Goal: Task Accomplishment & Management: Manage account settings

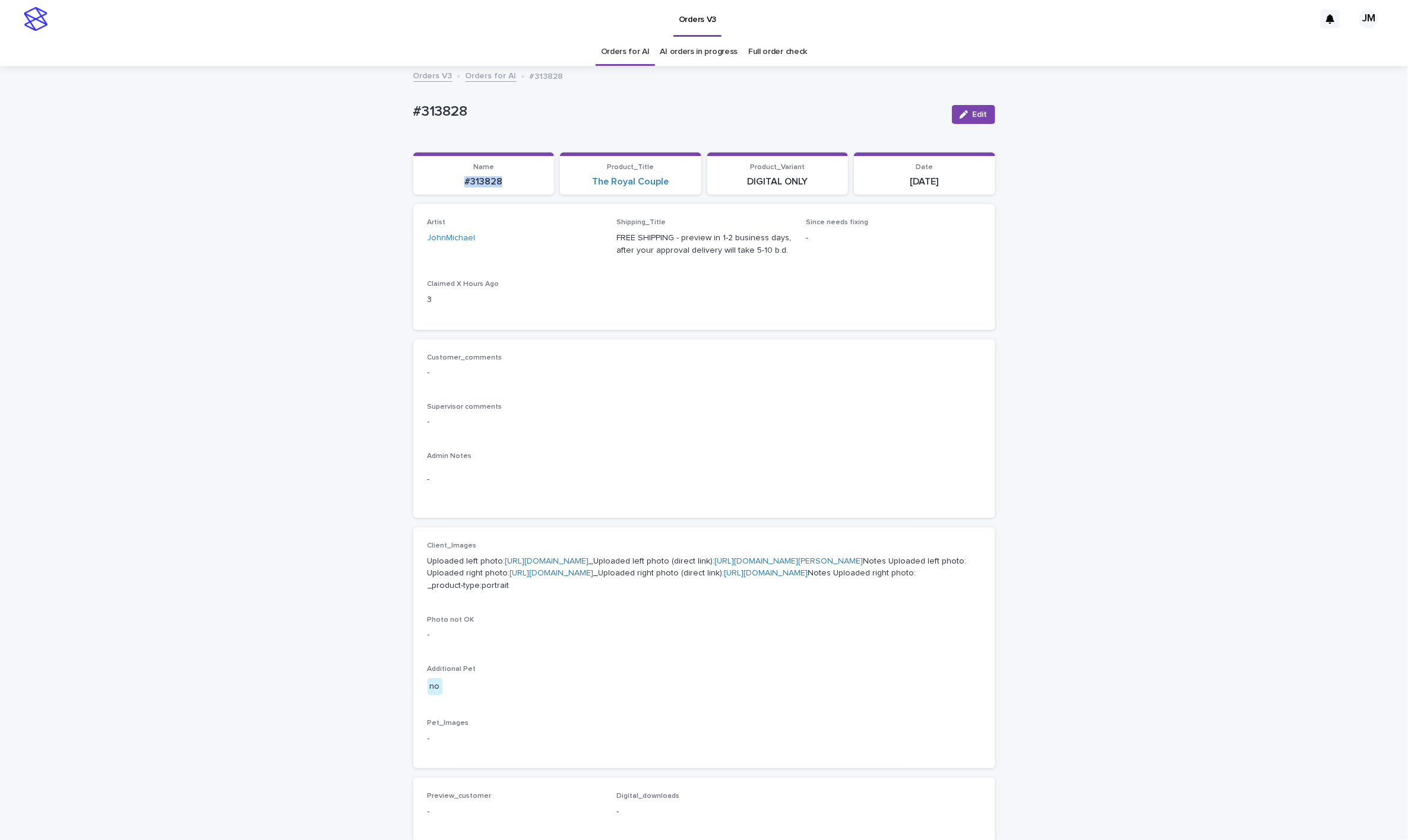
drag, startPoint x: 497, startPoint y: 185, endPoint x: 450, endPoint y: 180, distance: 47.3
click at [450, 180] on p "#313828" at bounding box center [483, 182] width 127 height 11
copy p "#313828"
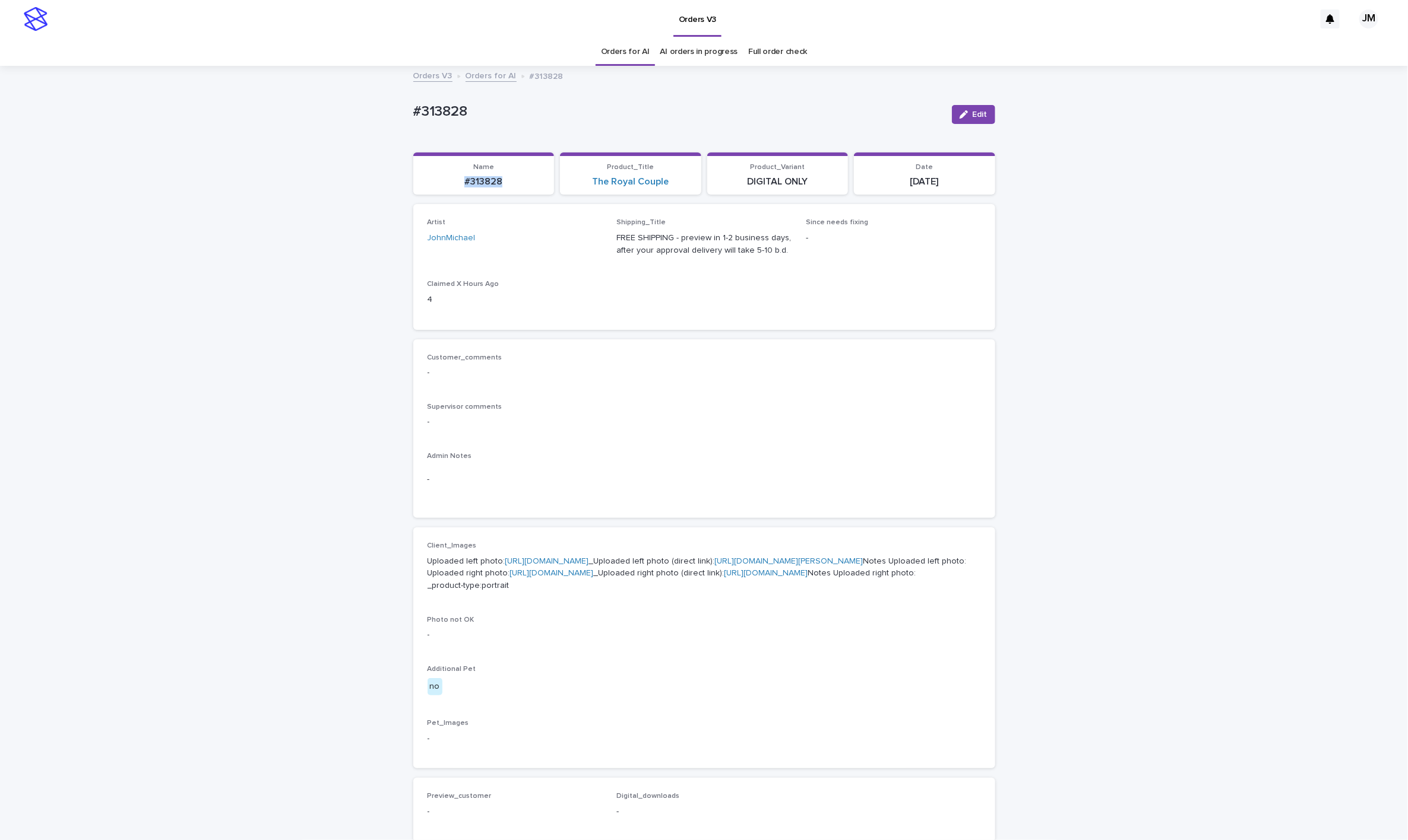
drag, startPoint x: 966, startPoint y: 112, endPoint x: 738, endPoint y: 268, distance: 276.3
click at [824, 112] on span "Edit" at bounding box center [980, 115] width 15 height 8
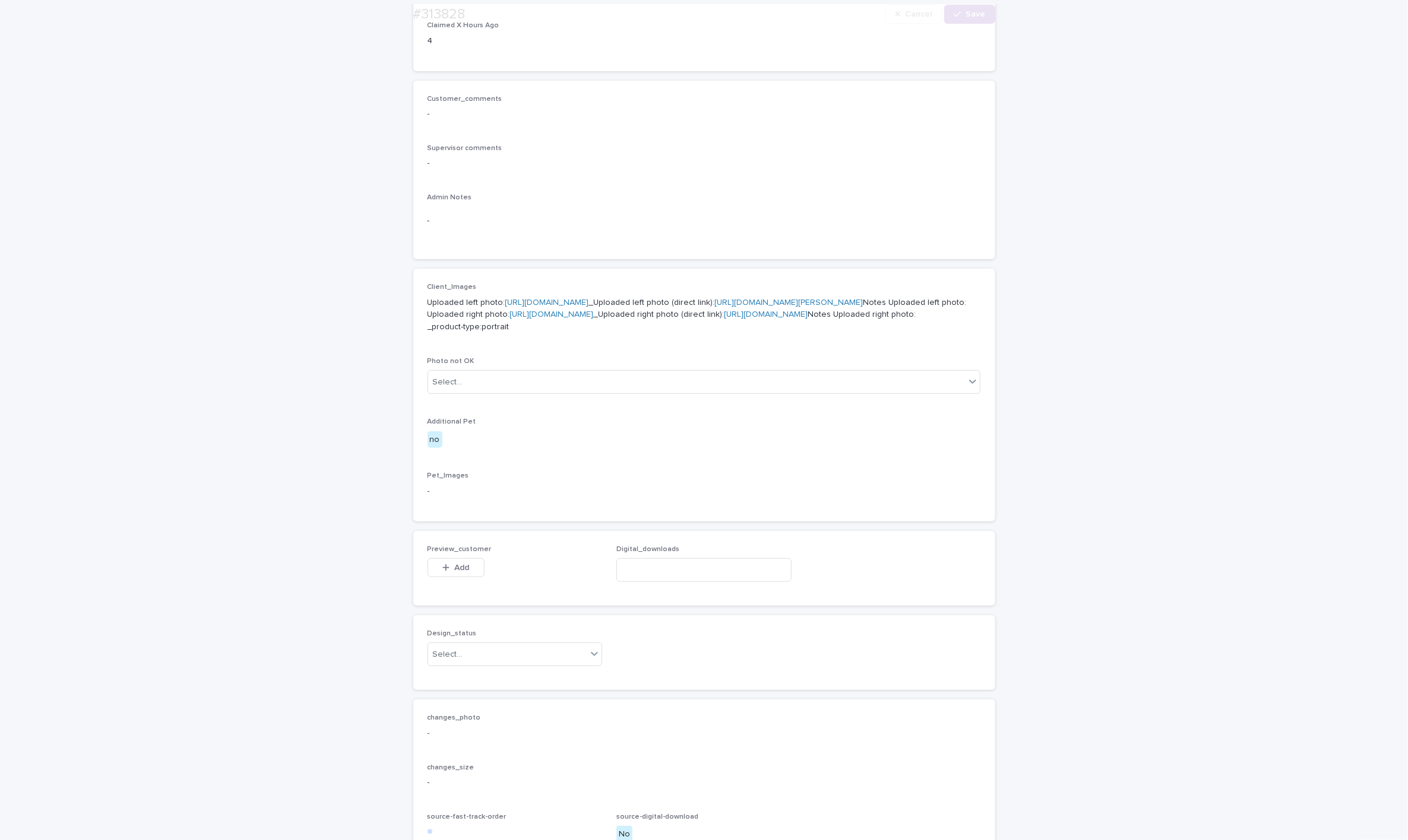
scroll to position [512, 0]
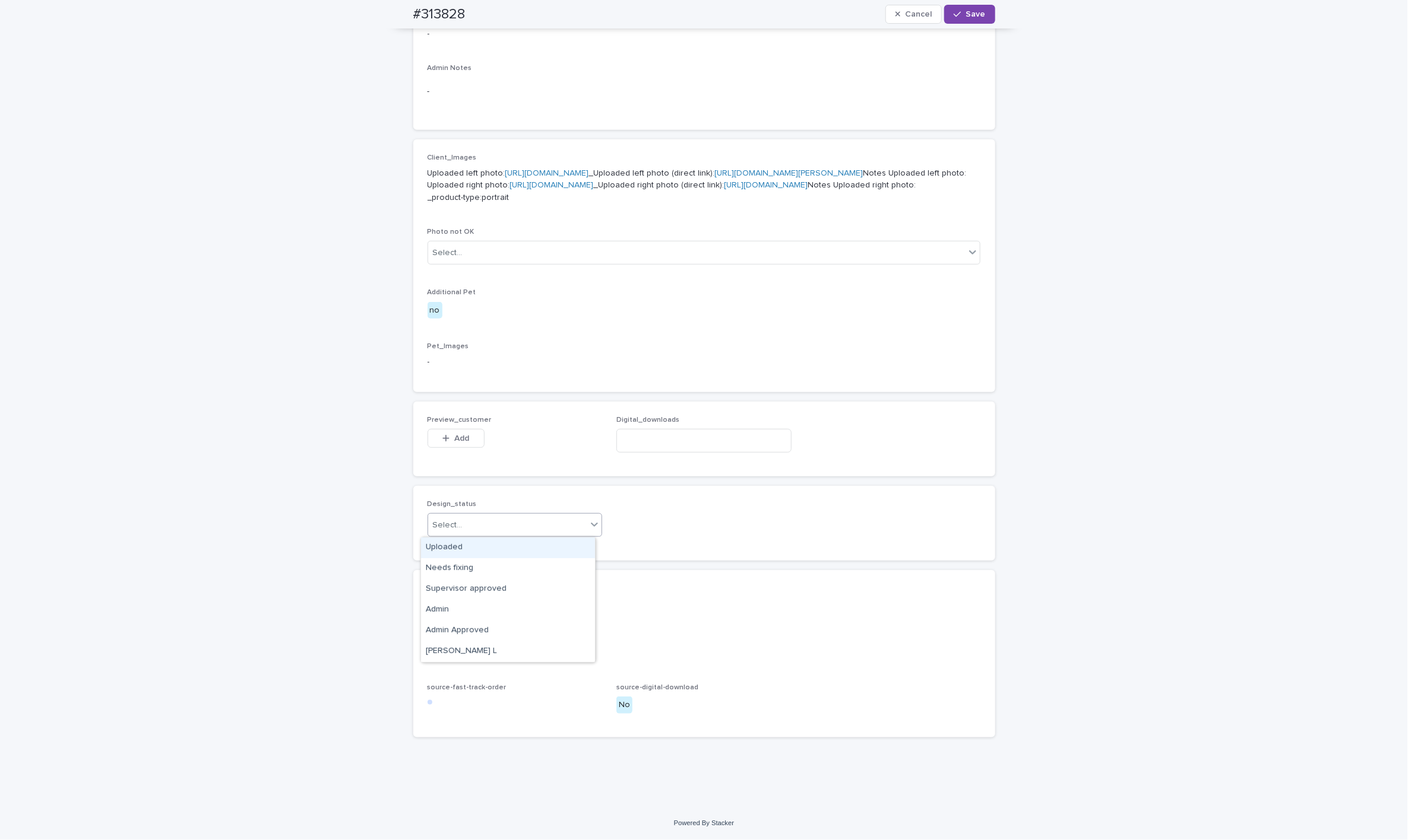
click at [519, 527] on div "Select..." at bounding box center [508, 525] width 159 height 20
drag, startPoint x: 515, startPoint y: 544, endPoint x: 613, endPoint y: 492, distance: 110.9
click at [517, 545] on div "Uploaded" at bounding box center [508, 548] width 174 height 21
click at [723, 436] on input at bounding box center [704, 441] width 175 height 24
paste input "**********"
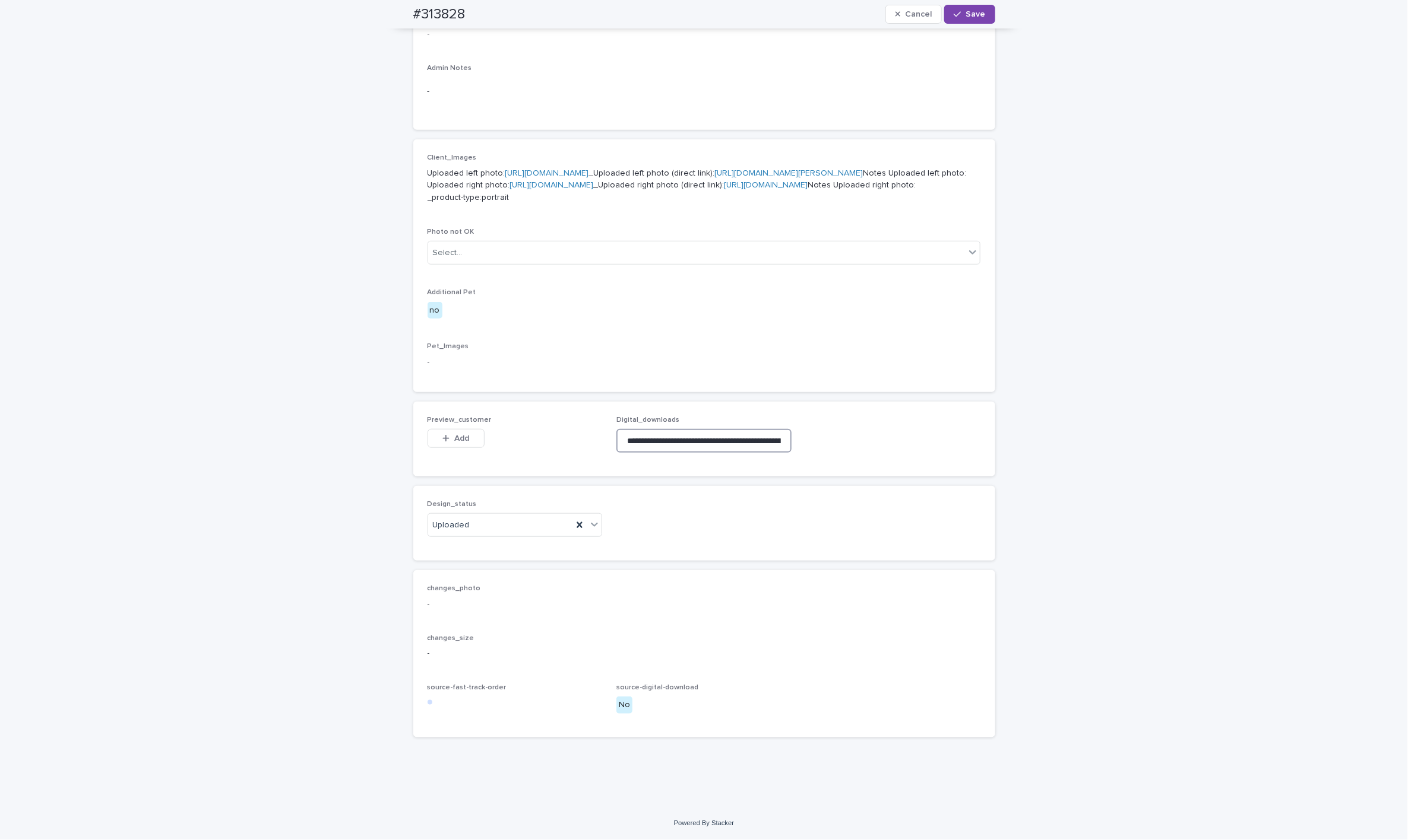
scroll to position [0, 170]
type input "**********"
click at [463, 426] on div "Preview_customer This file cannot be opened Download File Add" at bounding box center [515, 439] width 175 height 46
click at [454, 442] on span "Add" at bounding box center [462, 438] width 15 height 8
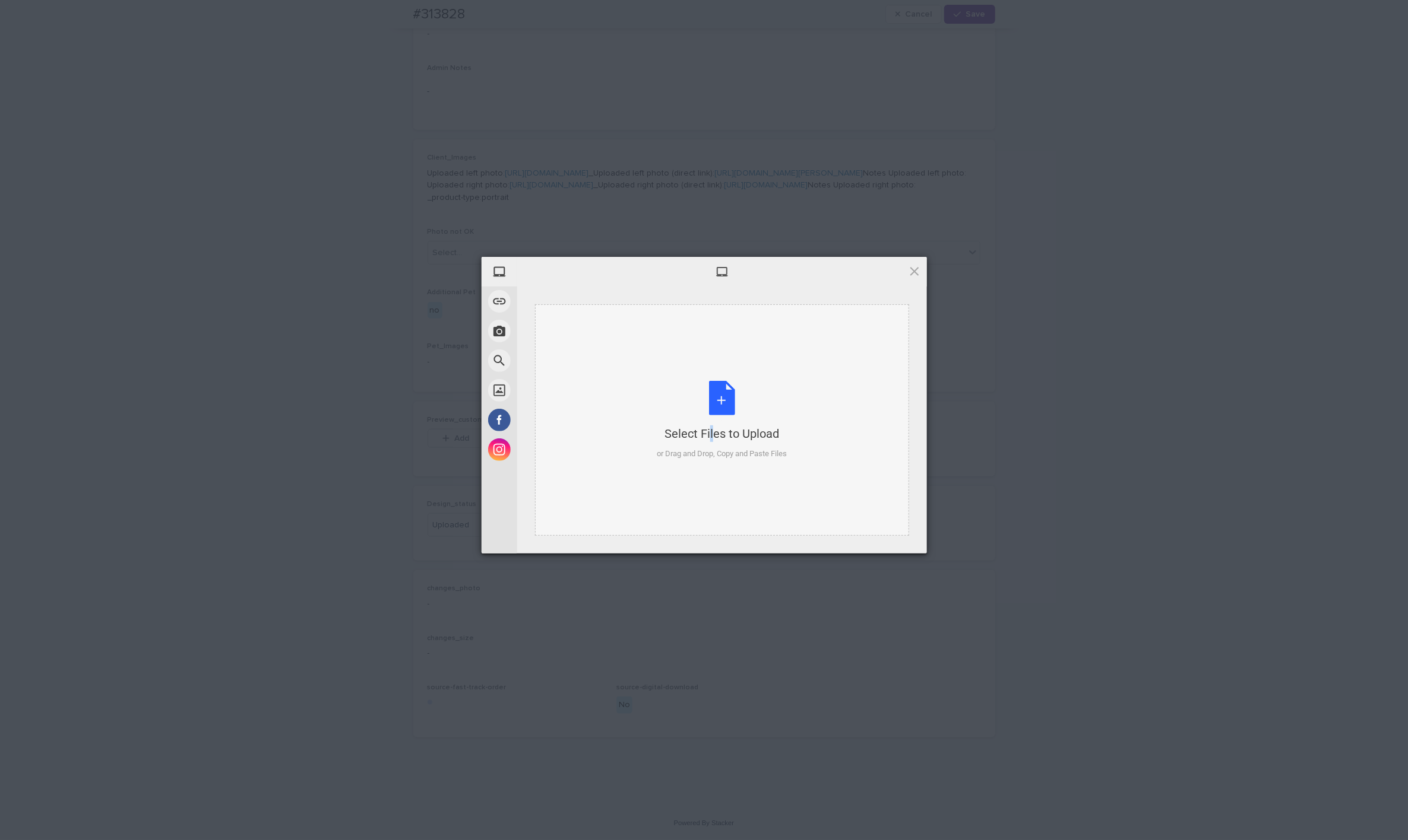
click at [691, 392] on div "Select Files to Upload or Drag and Drop, Copy and Paste Files" at bounding box center [722, 420] width 130 height 79
click at [824, 516] on div "Images #313828_The Royal Couple_18x24_V00_preview.jpg 364KB Edit" at bounding box center [722, 419] width 410 height 199
click at [824, 534] on span "Upload 1" at bounding box center [891, 538] width 23 height 9
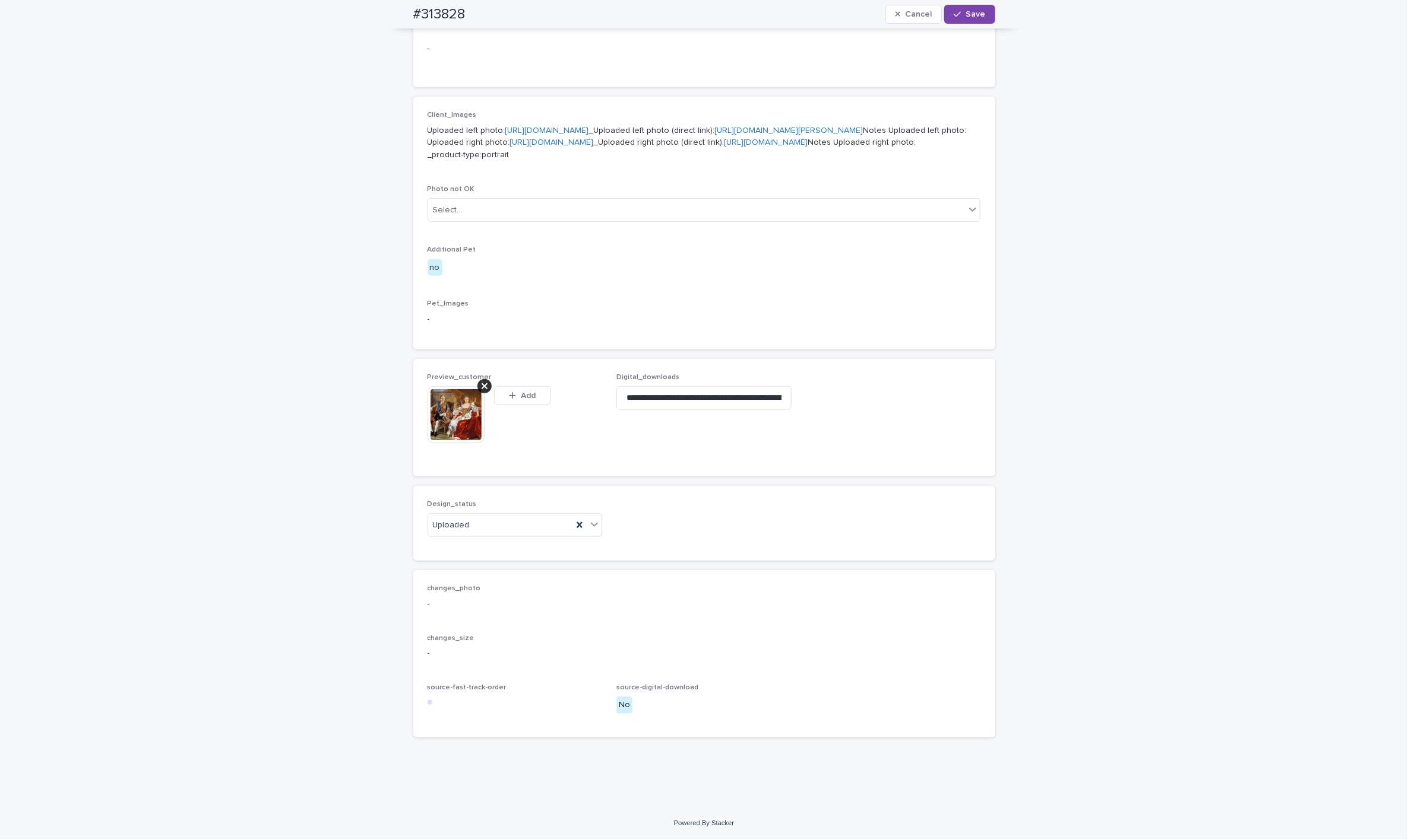
scroll to position [534, 0]
click at [824, 18] on span "Save" at bounding box center [976, 14] width 20 height 8
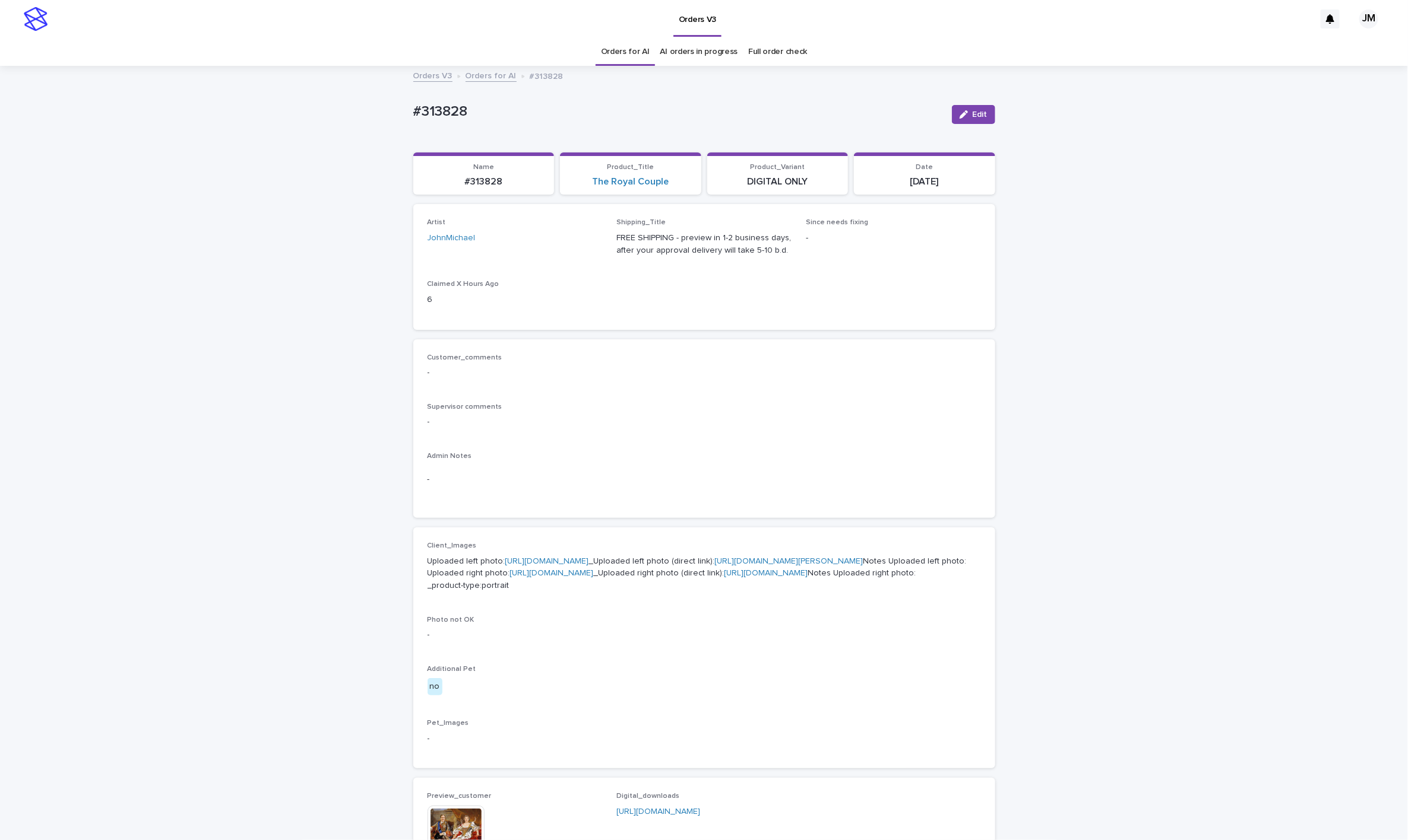
scroll to position [356, 0]
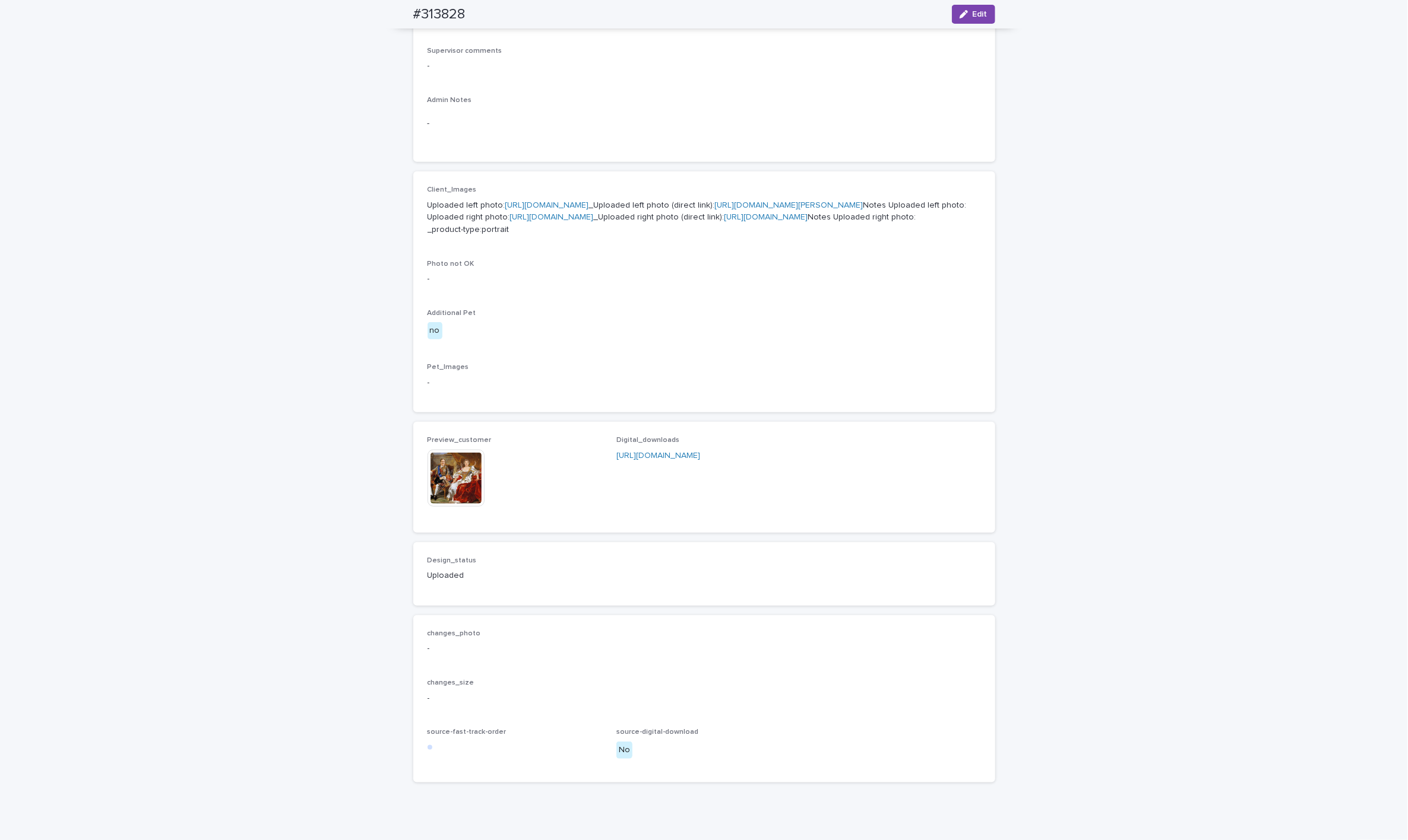
click at [437, 507] on img at bounding box center [455, 477] width 57 height 57
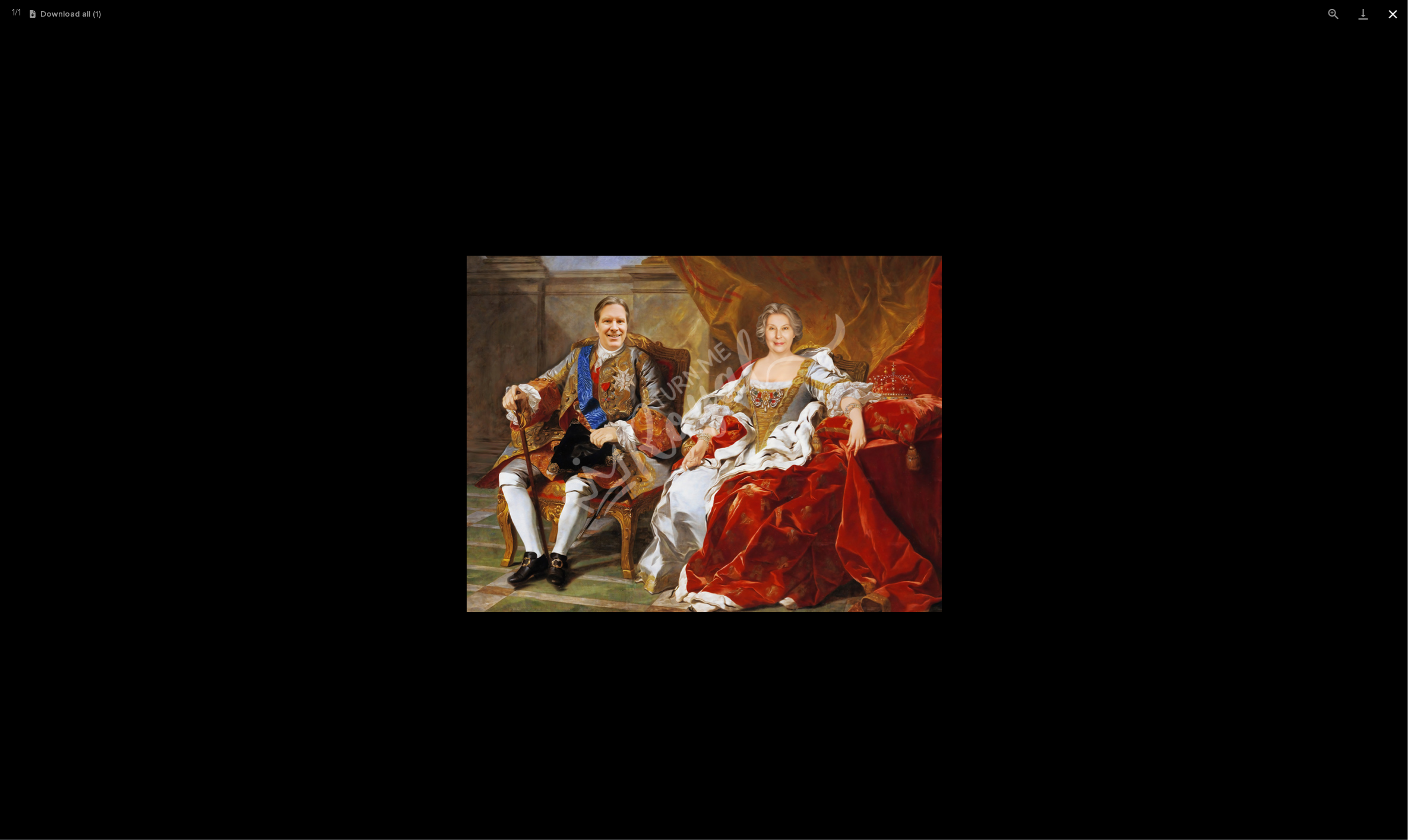
drag, startPoint x: 1394, startPoint y: 10, endPoint x: 1381, endPoint y: 18, distance: 15.3
click at [824, 10] on button "Close gallery" at bounding box center [1392, 14] width 29 height 28
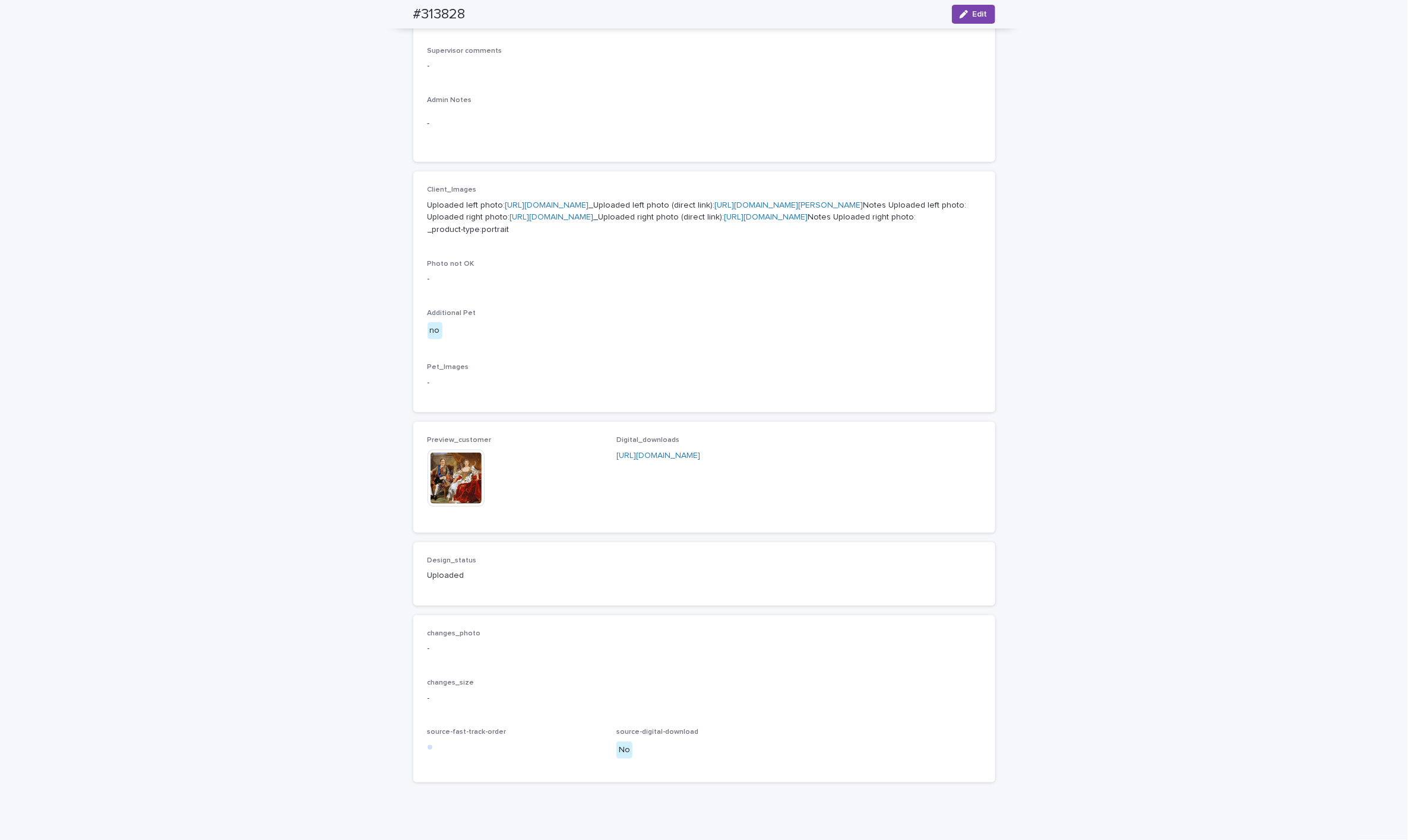
click at [724, 222] on link "https://files.getuploadkit.com/e11cfb23-3d37-4f5e-b252-d52a065c0f83/6d6f585b-61…" at bounding box center [765, 217] width 84 height 8
click at [446, 507] on img at bounding box center [455, 477] width 57 height 57
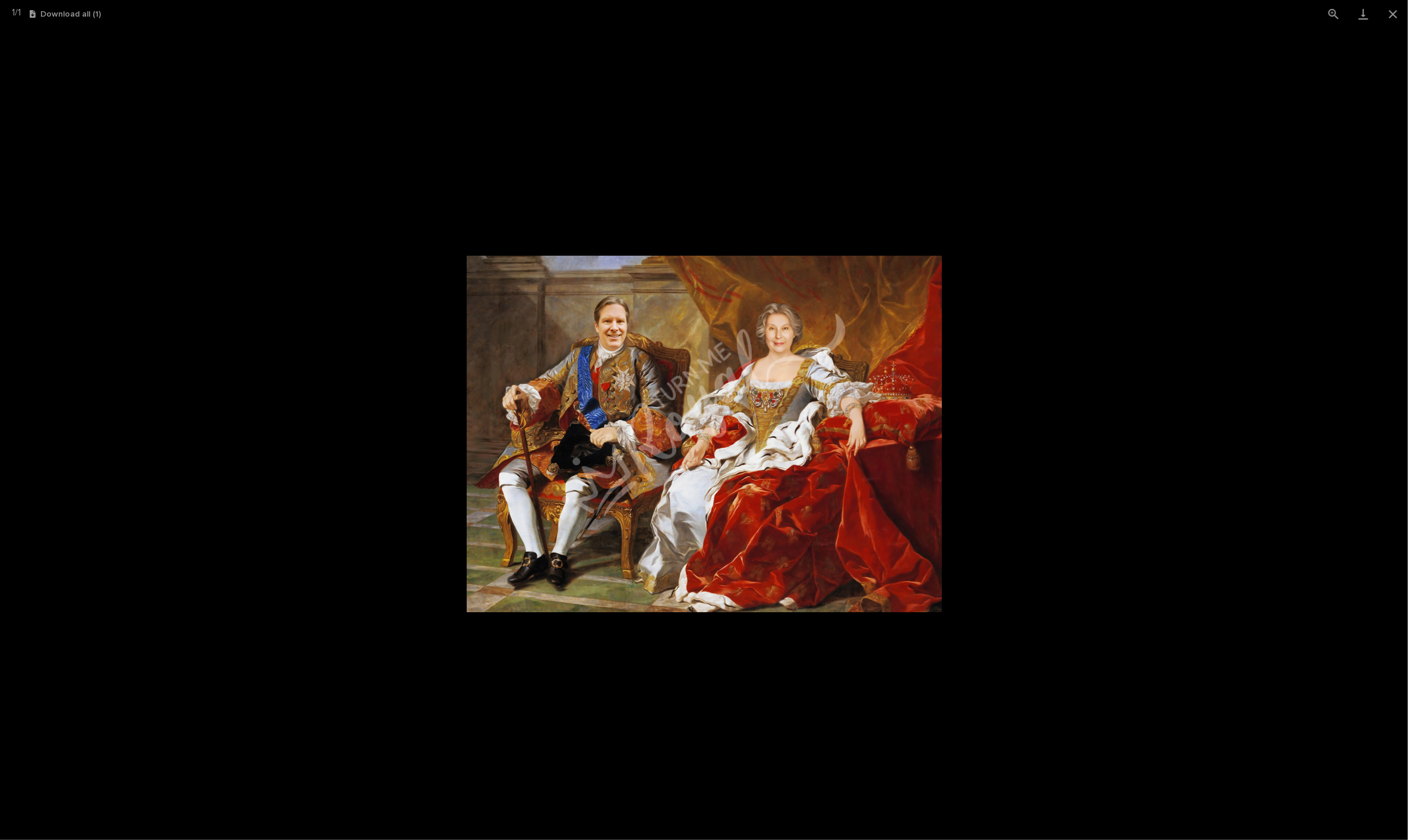
drag, startPoint x: 1391, startPoint y: 22, endPoint x: 883, endPoint y: 48, distance: 508.7
click at [824, 22] on button "Close gallery" at bounding box center [1392, 14] width 29 height 28
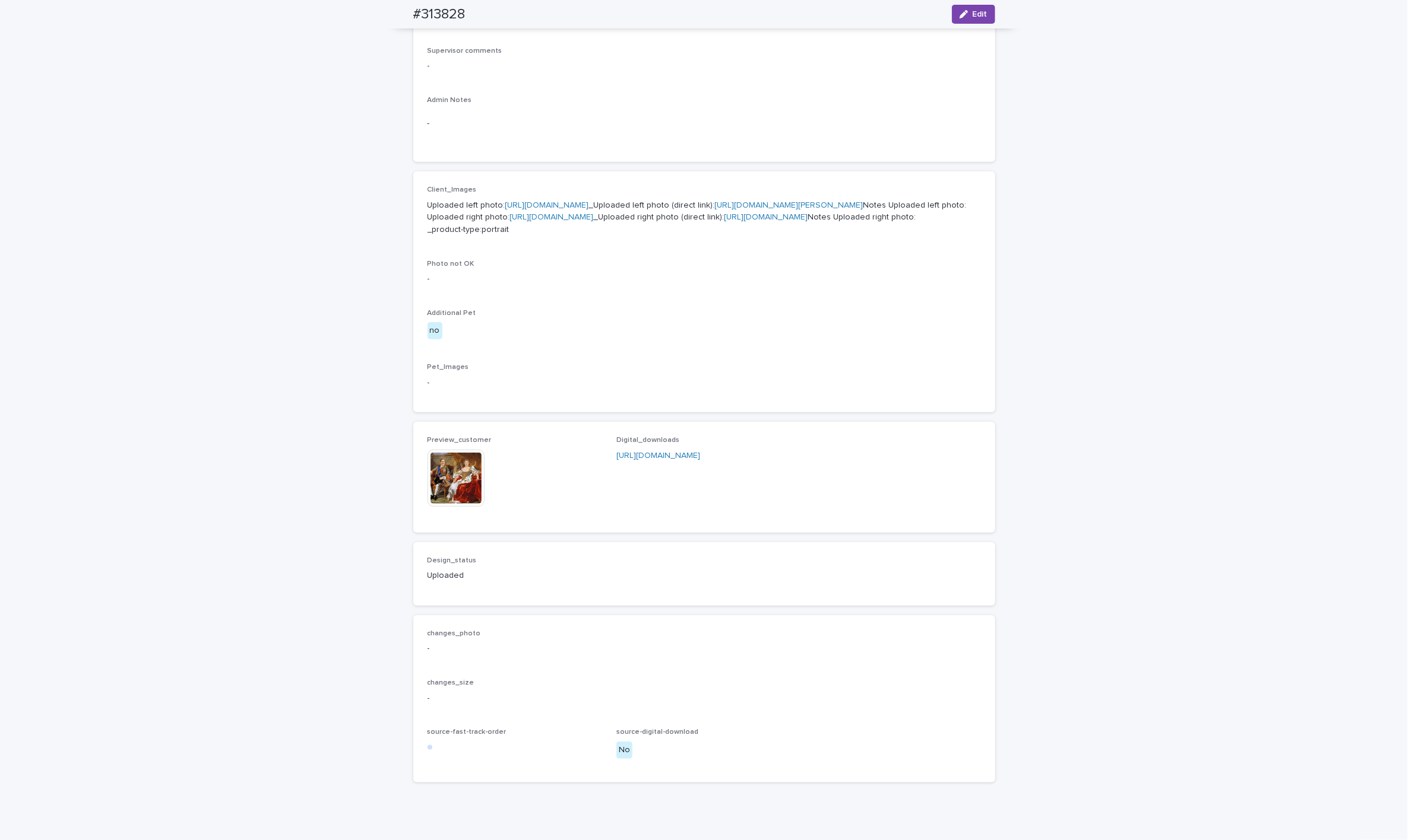
click at [431, 507] on img at bounding box center [455, 477] width 57 height 57
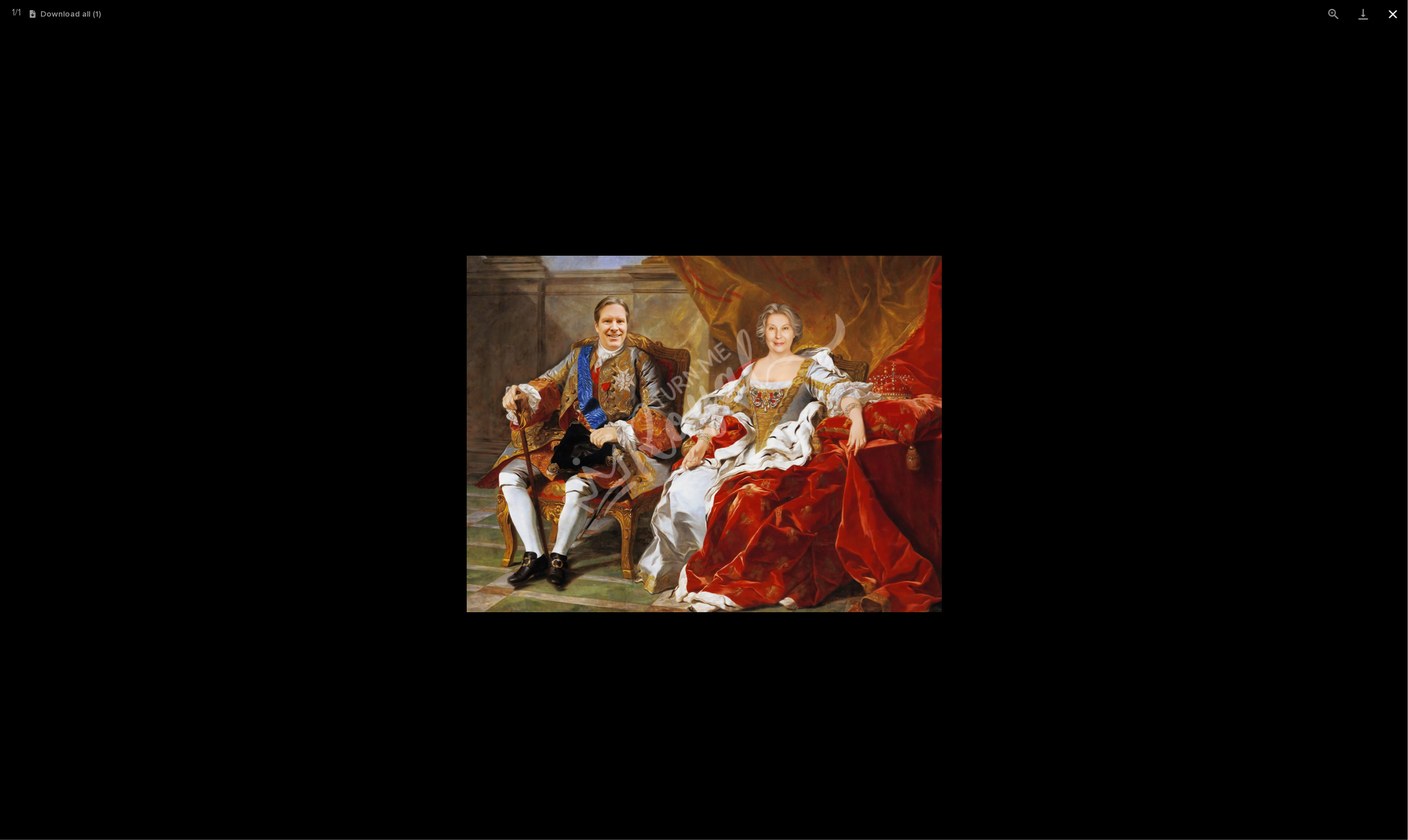
click at [824, 6] on button "Close gallery" at bounding box center [1392, 14] width 29 height 28
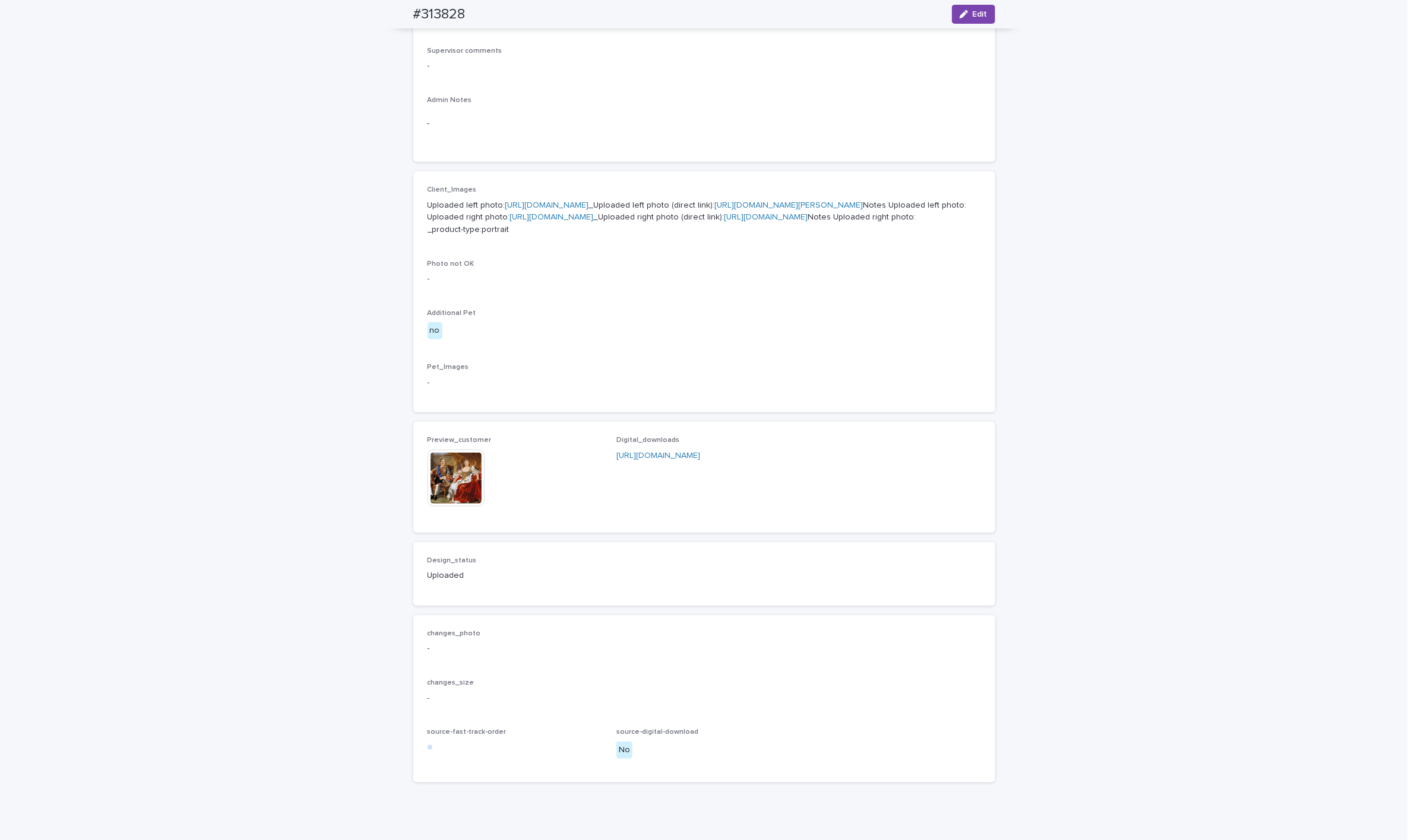
click at [285, 739] on div "Loading... Saving… Loading... Saving… #313828 Edit #313828 Edit Sorry, there wa…" at bounding box center [704, 281] width 1408 height 1140
click at [446, 507] on img at bounding box center [455, 477] width 57 height 57
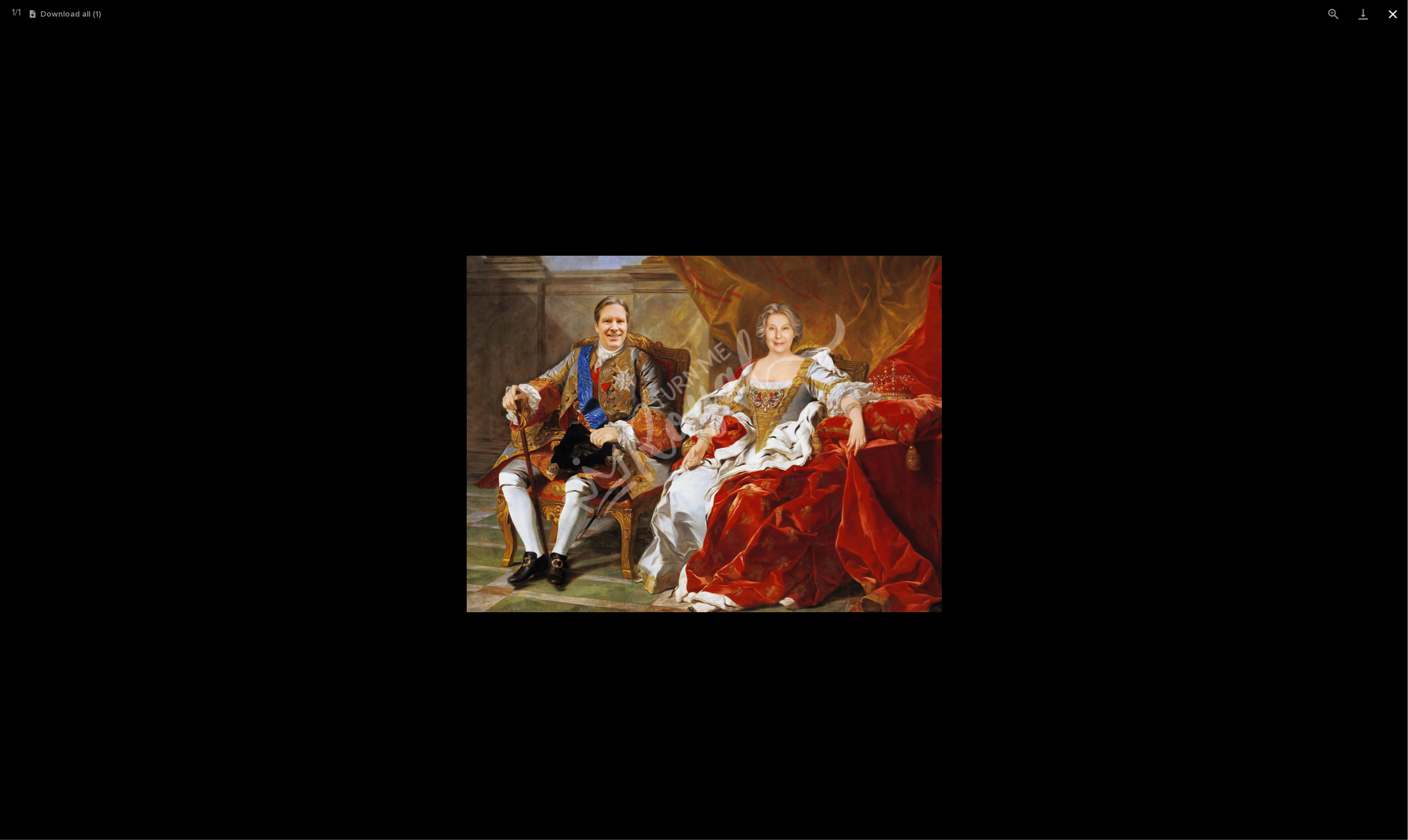
click at [824, 20] on button "Close gallery" at bounding box center [1392, 14] width 29 height 28
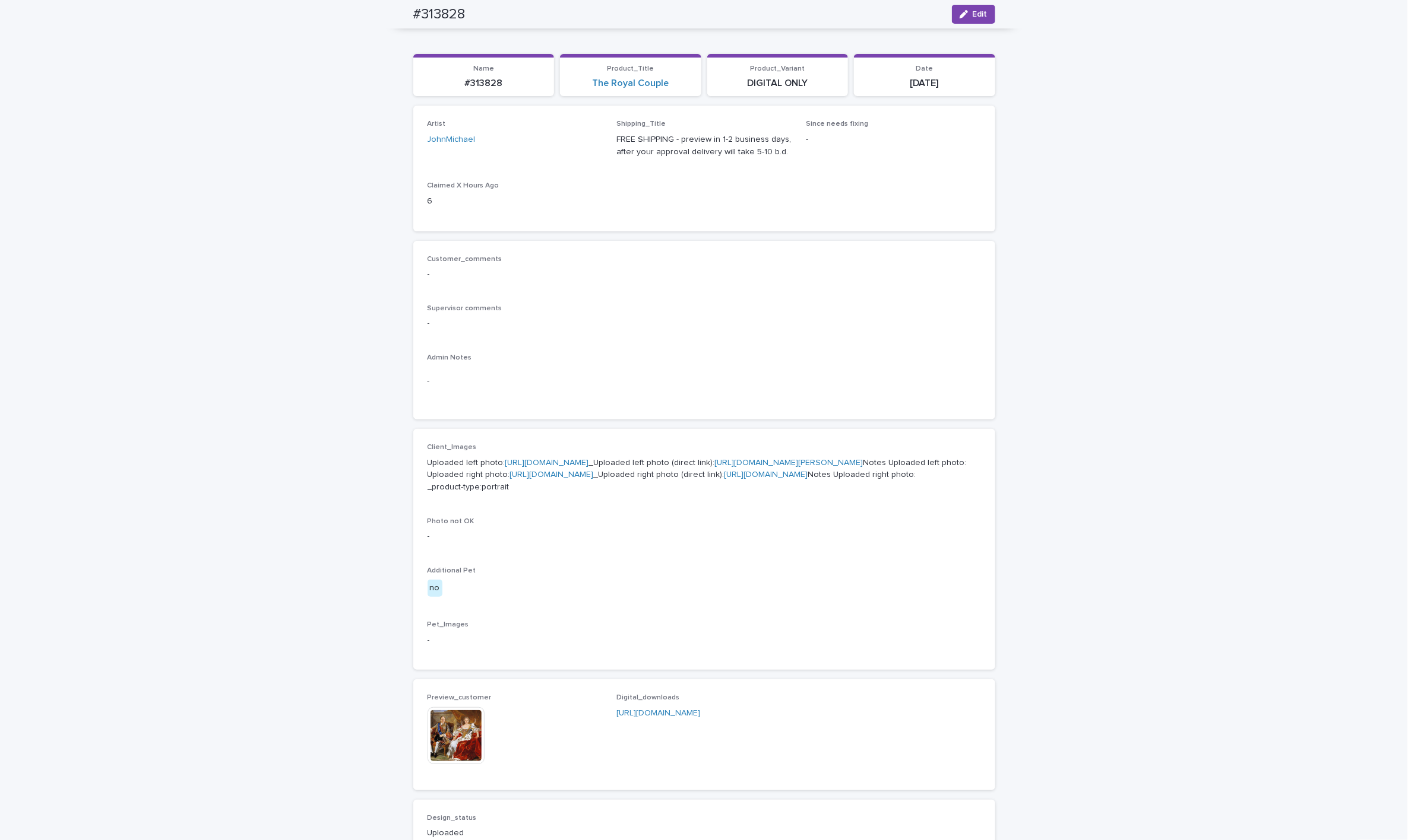
scroll to position [89, 0]
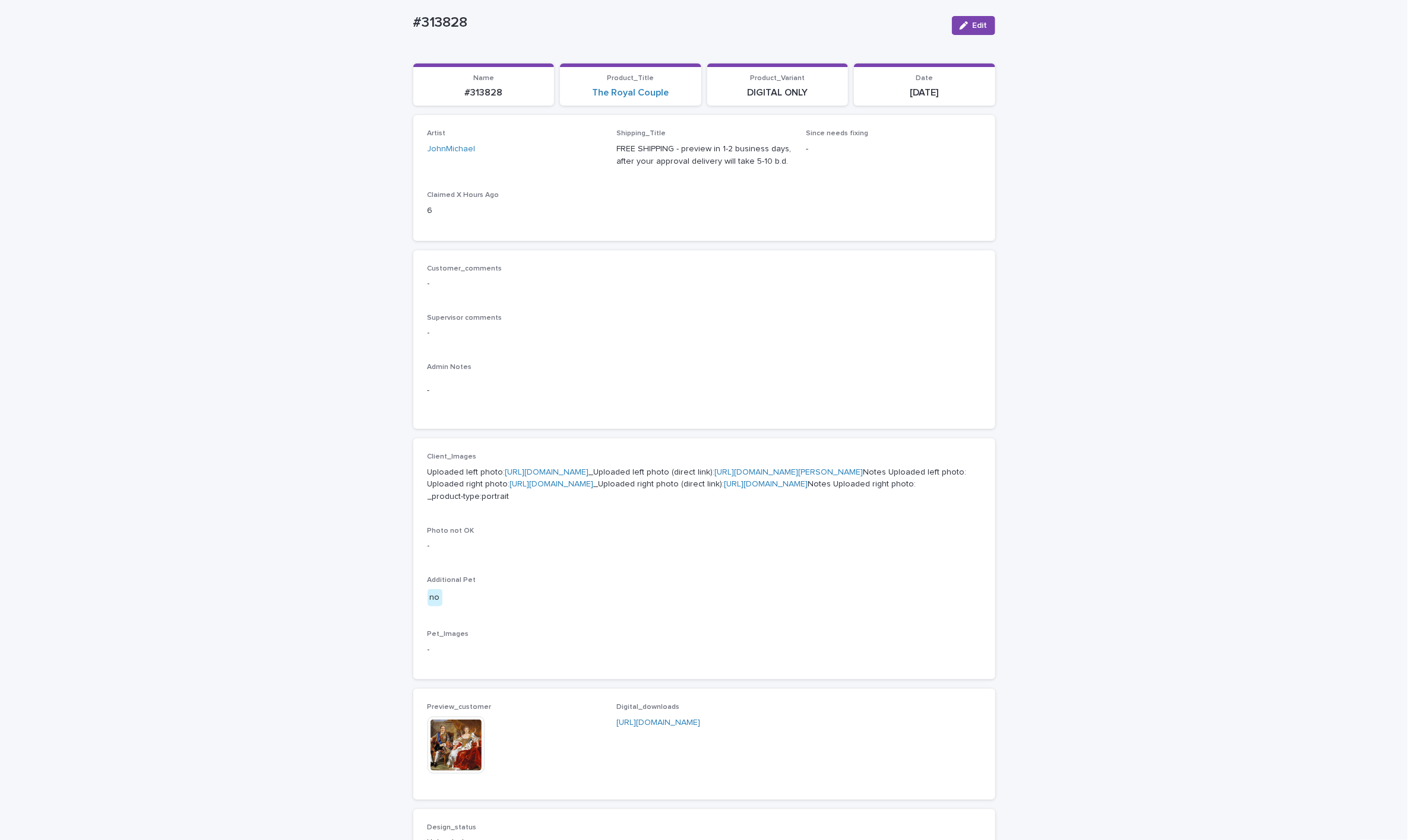
click at [715, 477] on link "https://files.getuploadkit.com/e11cfb23-3d37-4f5e-b252-d52a065c0f83/c3e0a7bf-da…" at bounding box center [789, 473] width 148 height 8
click at [615, 503] on p "Uploaded left photo: https://cdn.shopify.com-uploadkit.app/s/files/1/0033/4807/…" at bounding box center [704, 485] width 553 height 37
click at [724, 489] on link "https://files.getuploadkit.com/e11cfb23-3d37-4f5e-b252-d52a065c0f83/6d6f585b-61…" at bounding box center [765, 484] width 84 height 8
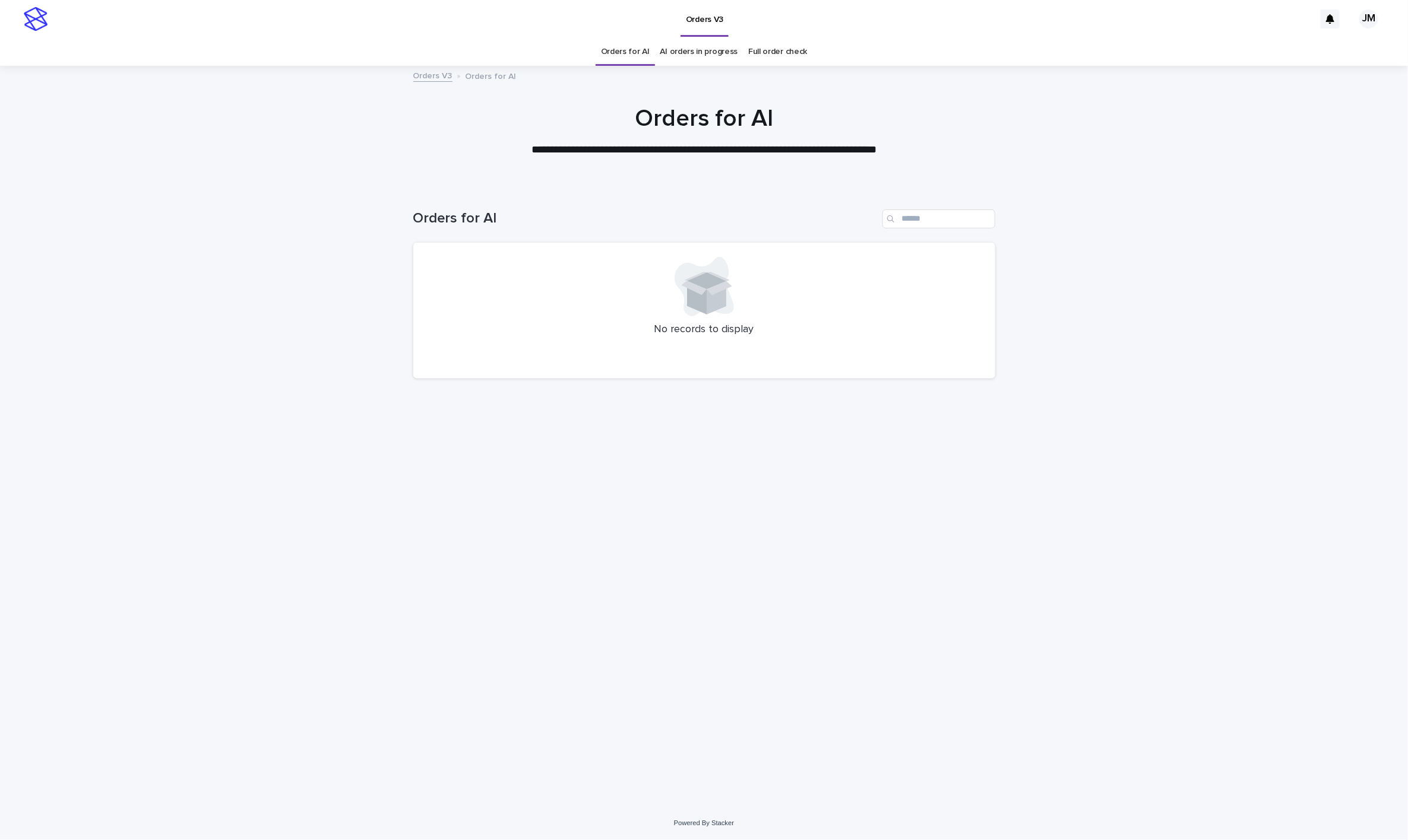
click at [698, 53] on link "AI orders in progress" at bounding box center [699, 52] width 78 height 28
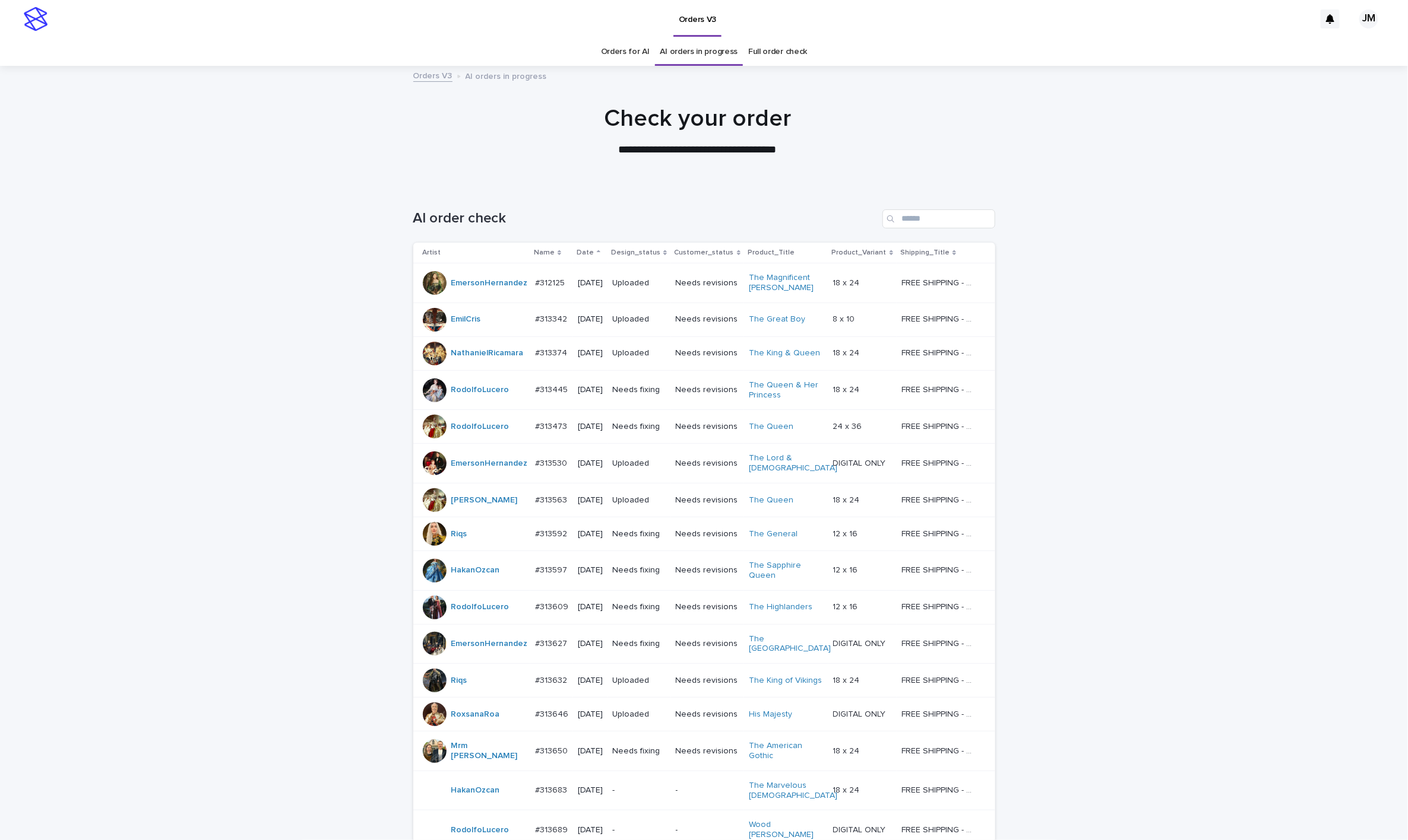
click at [824, 205] on div "AI order check" at bounding box center [704, 214] width 582 height 57
click at [824, 221] on input "Search" at bounding box center [938, 219] width 112 height 19
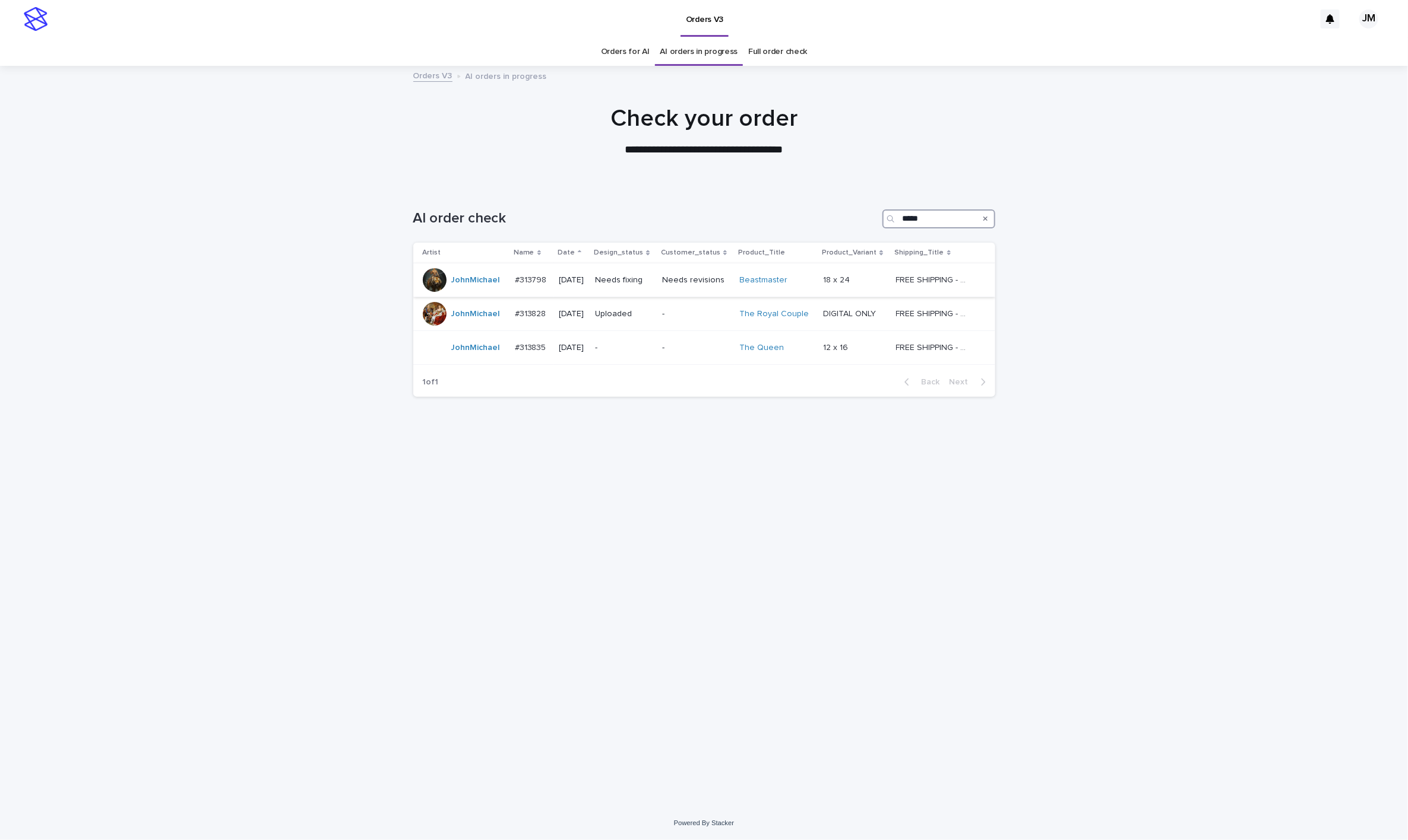
type input "*****"
click at [670, 281] on td "Needs revisions" at bounding box center [696, 281] width 78 height 33
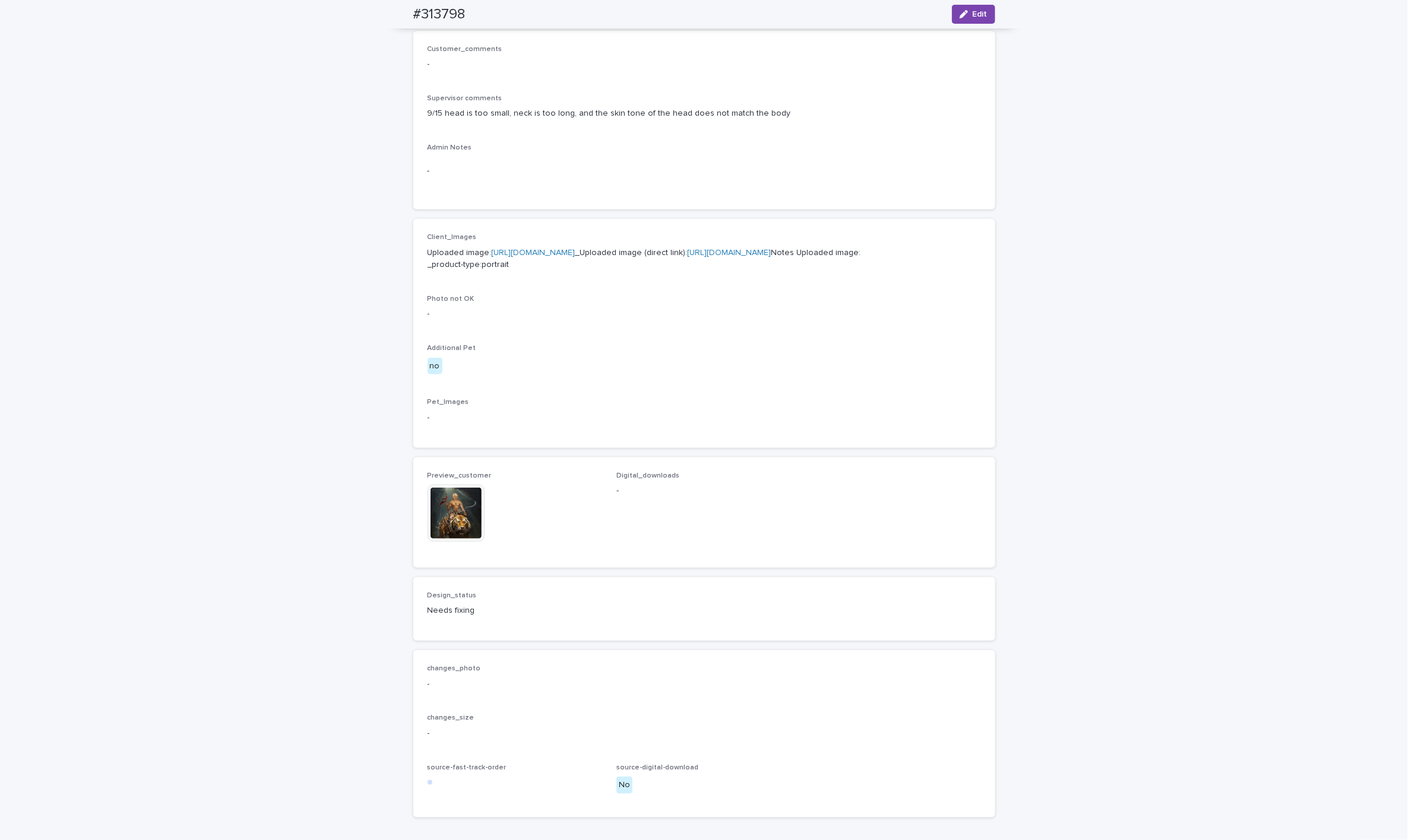
scroll to position [356, 0]
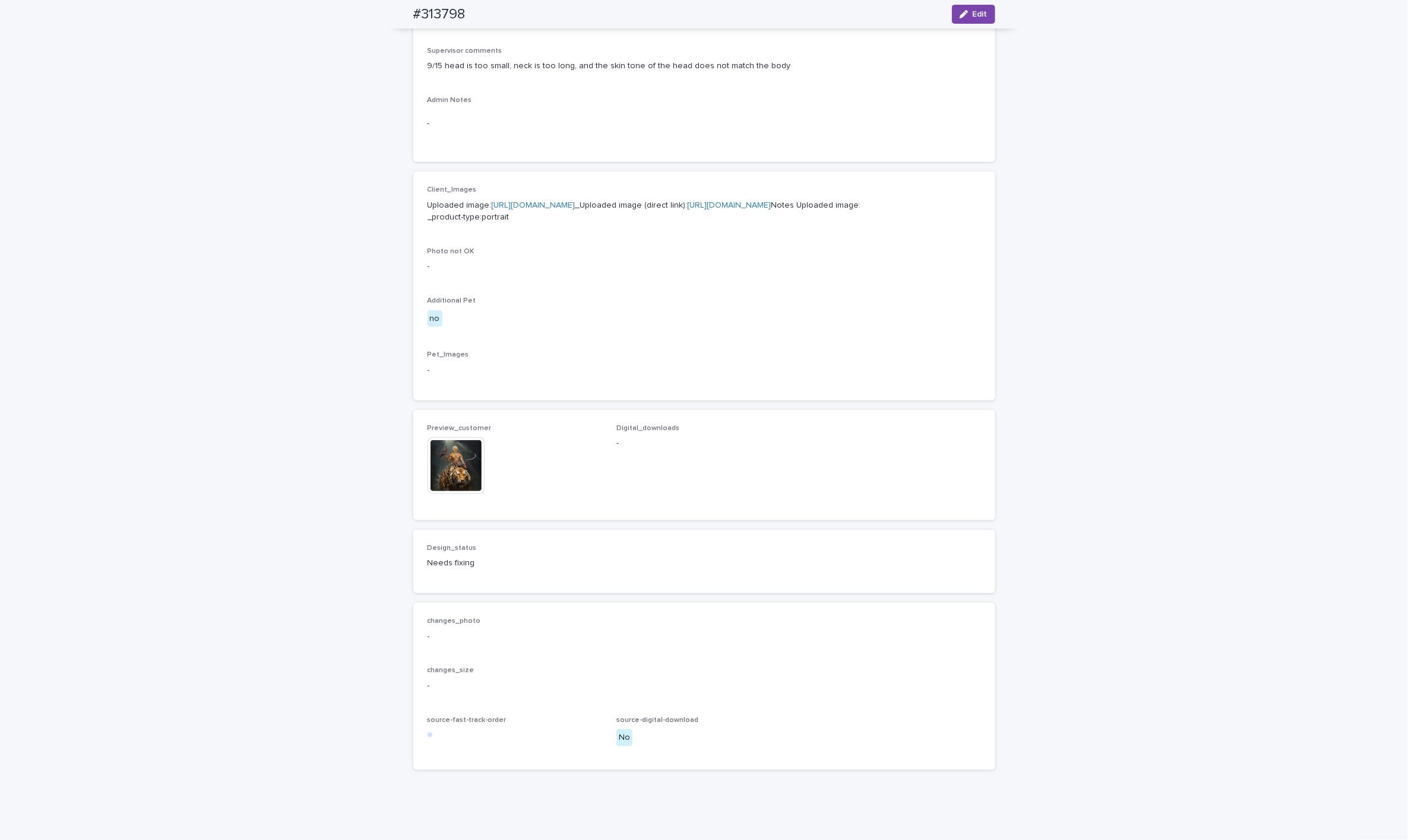
click at [433, 494] on img at bounding box center [455, 465] width 57 height 57
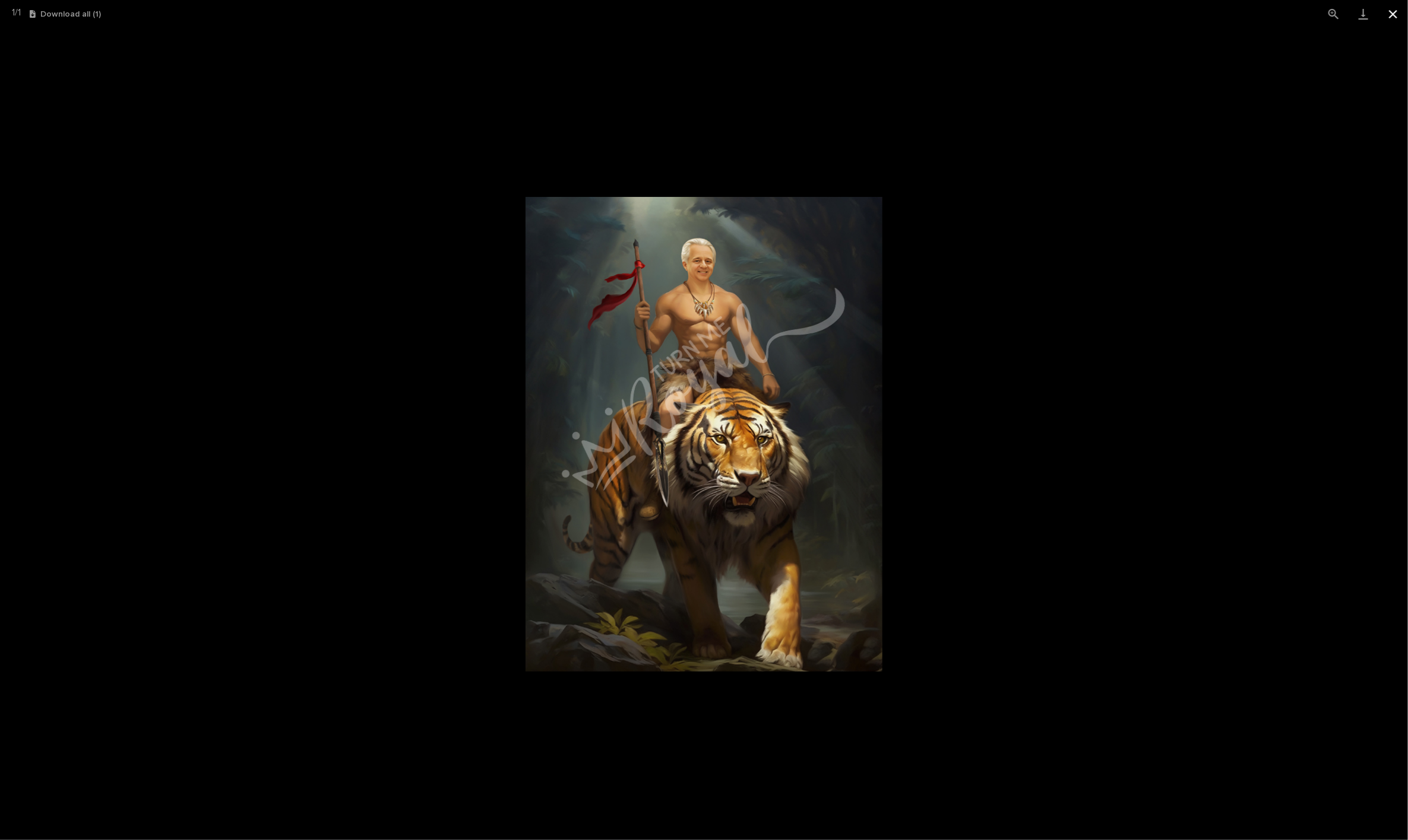
click at [824, 17] on button "Close gallery" at bounding box center [1392, 14] width 29 height 28
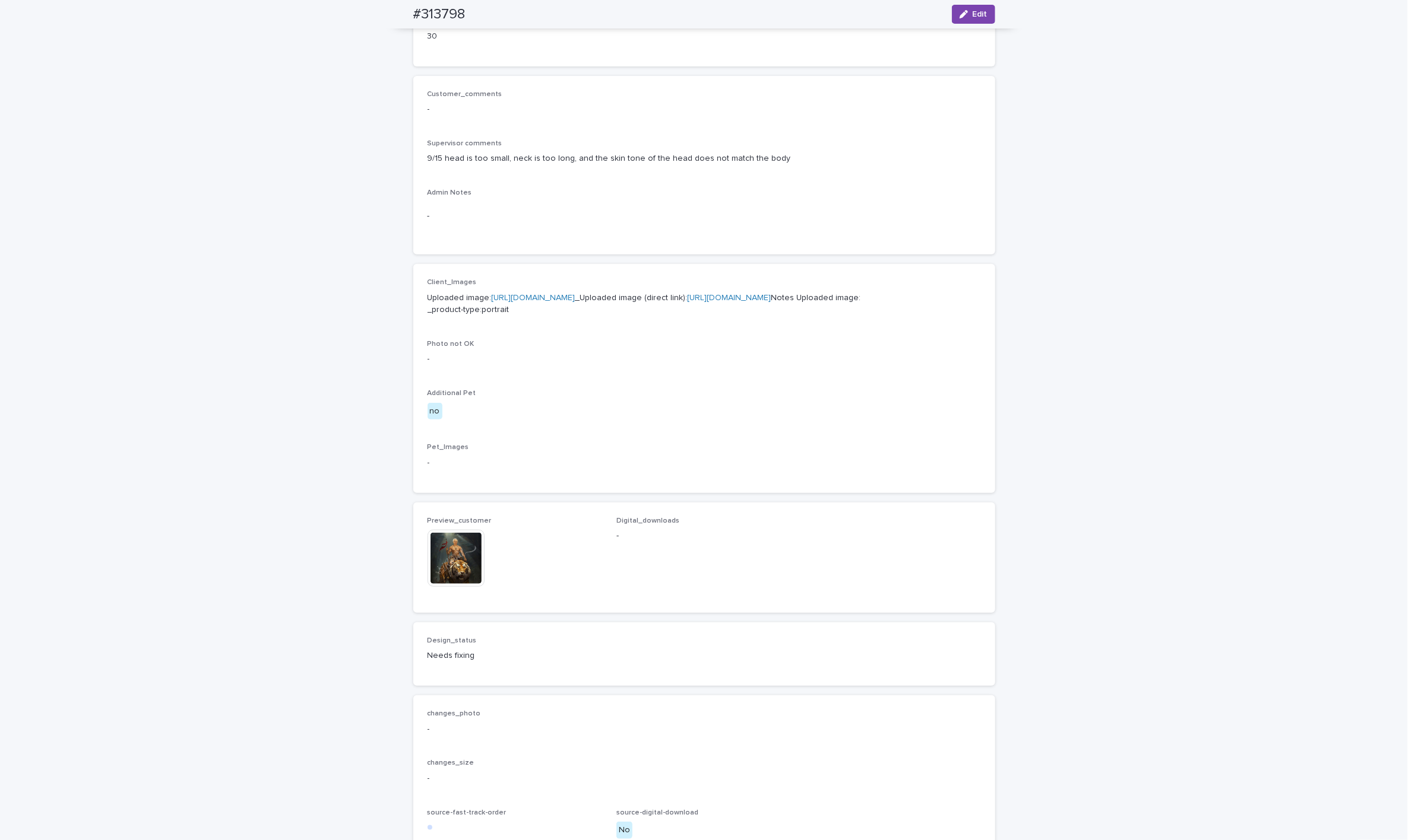
scroll to position [89, 0]
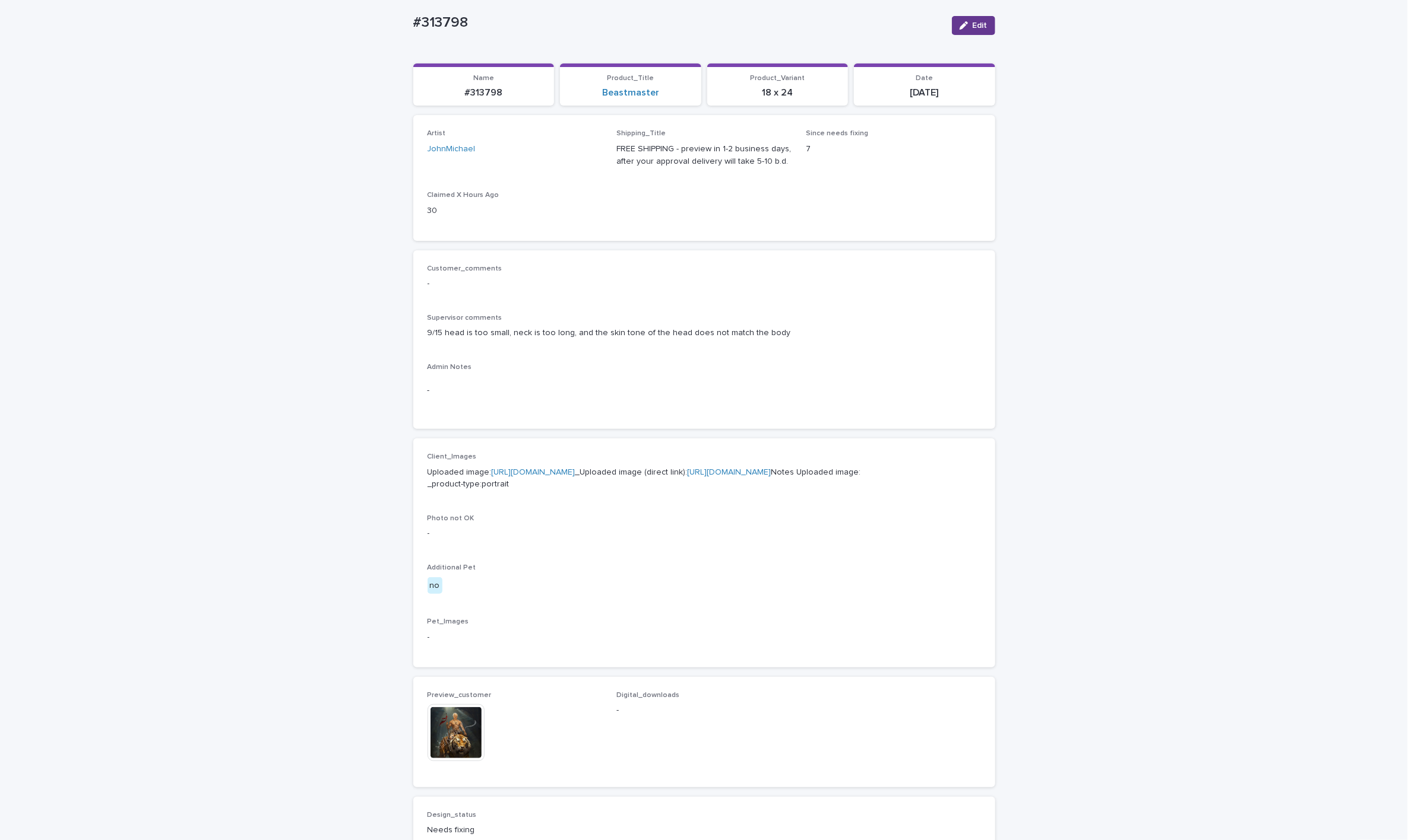
click at [824, 22] on span "Edit" at bounding box center [980, 26] width 15 height 8
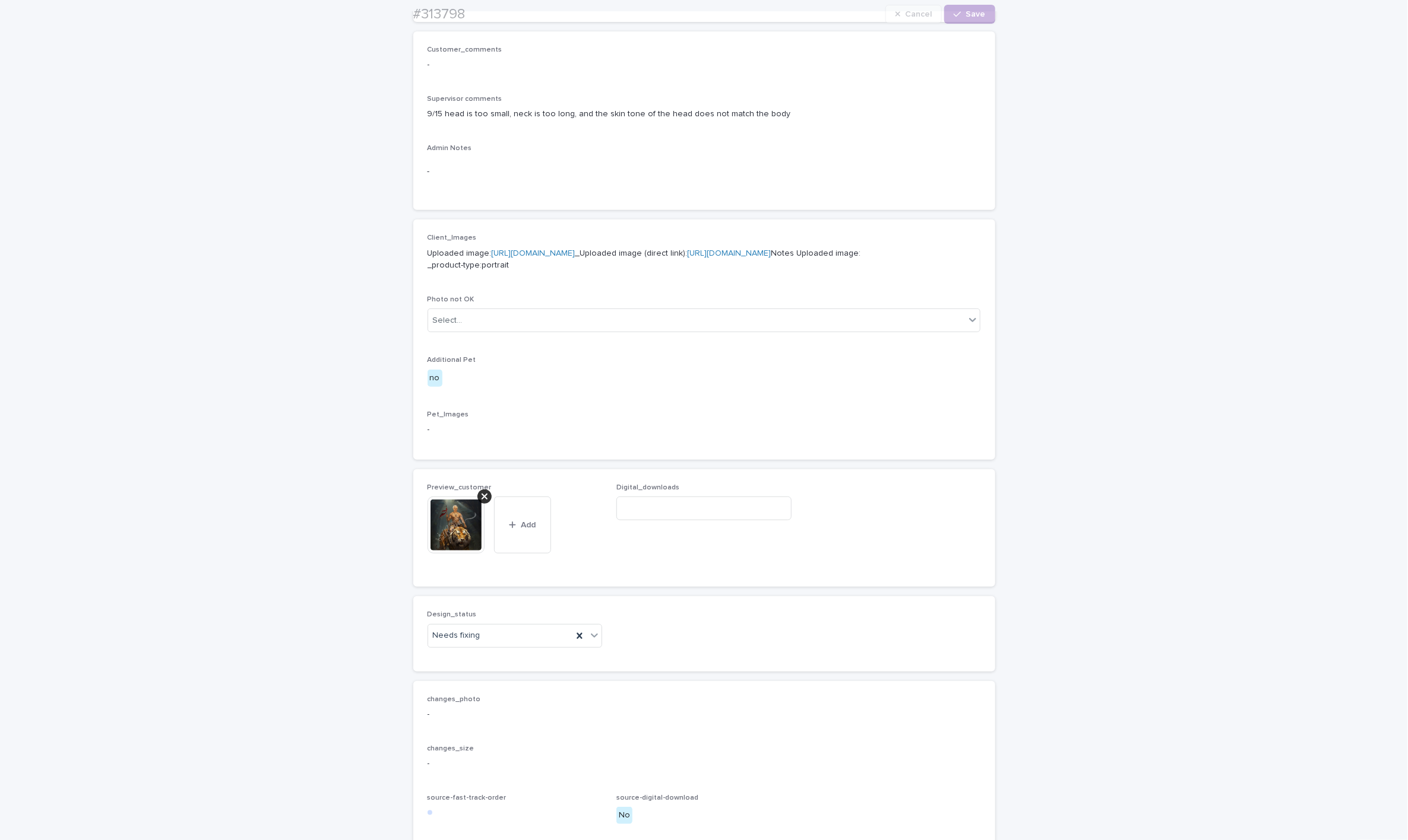
scroll to position [481, 0]
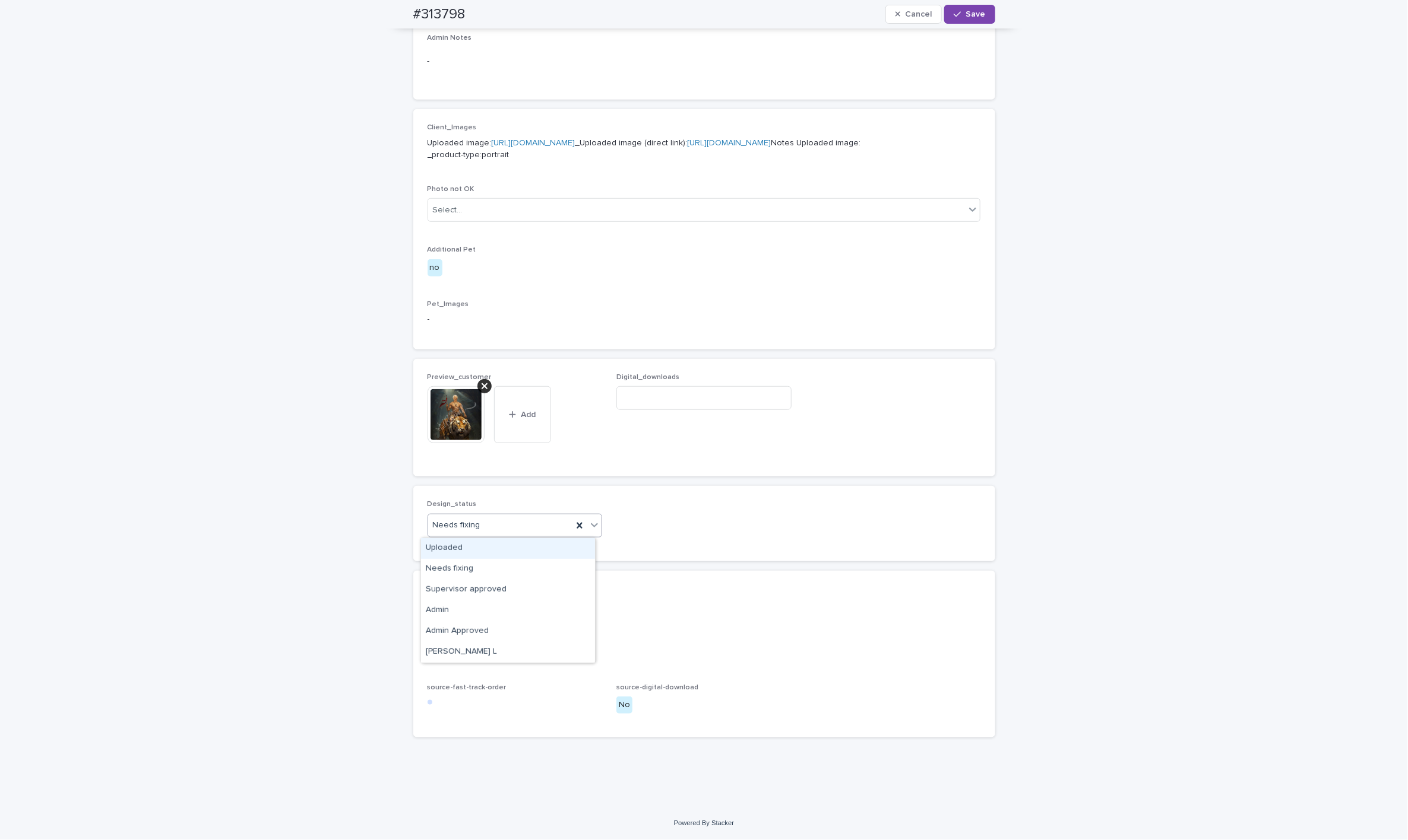
click at [446, 533] on div "Needs fixing" at bounding box center [501, 525] width 145 height 20
click at [467, 551] on div "Uploaded" at bounding box center [508, 548] width 174 height 21
click at [450, 420] on img at bounding box center [455, 414] width 57 height 57
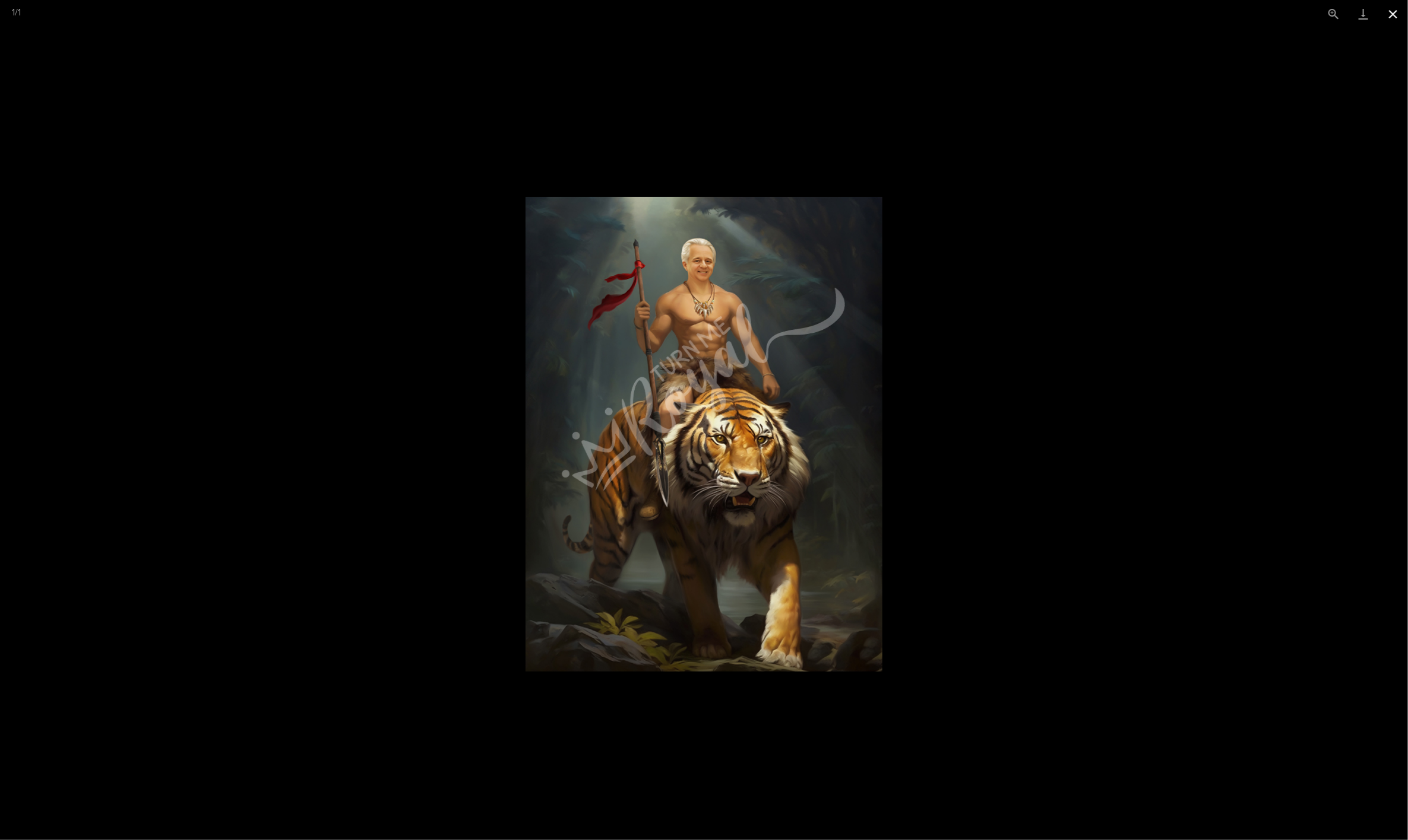
click at [824, 17] on button "Close gallery" at bounding box center [1392, 14] width 29 height 28
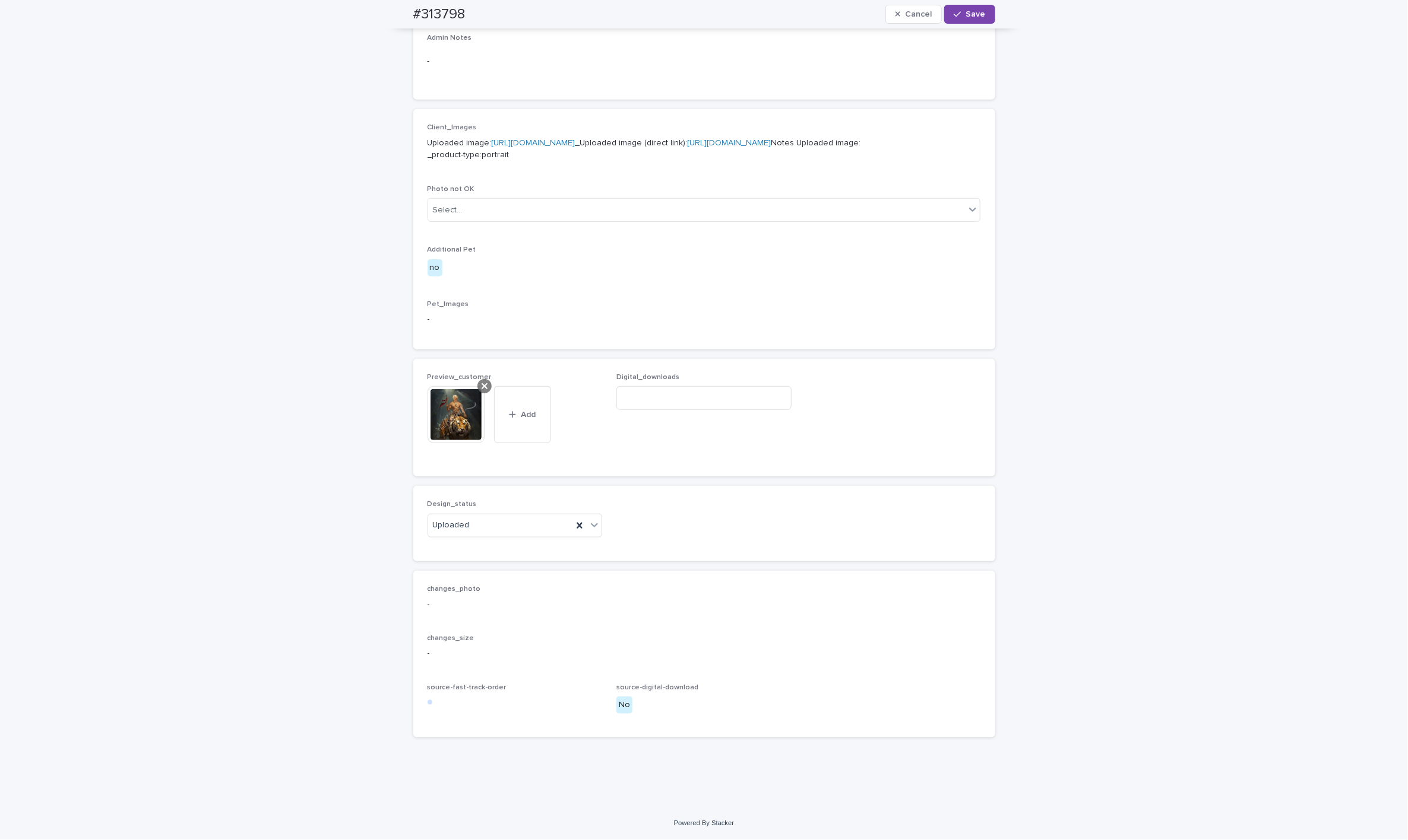
click at [482, 390] on div at bounding box center [485, 387] width 14 height 14
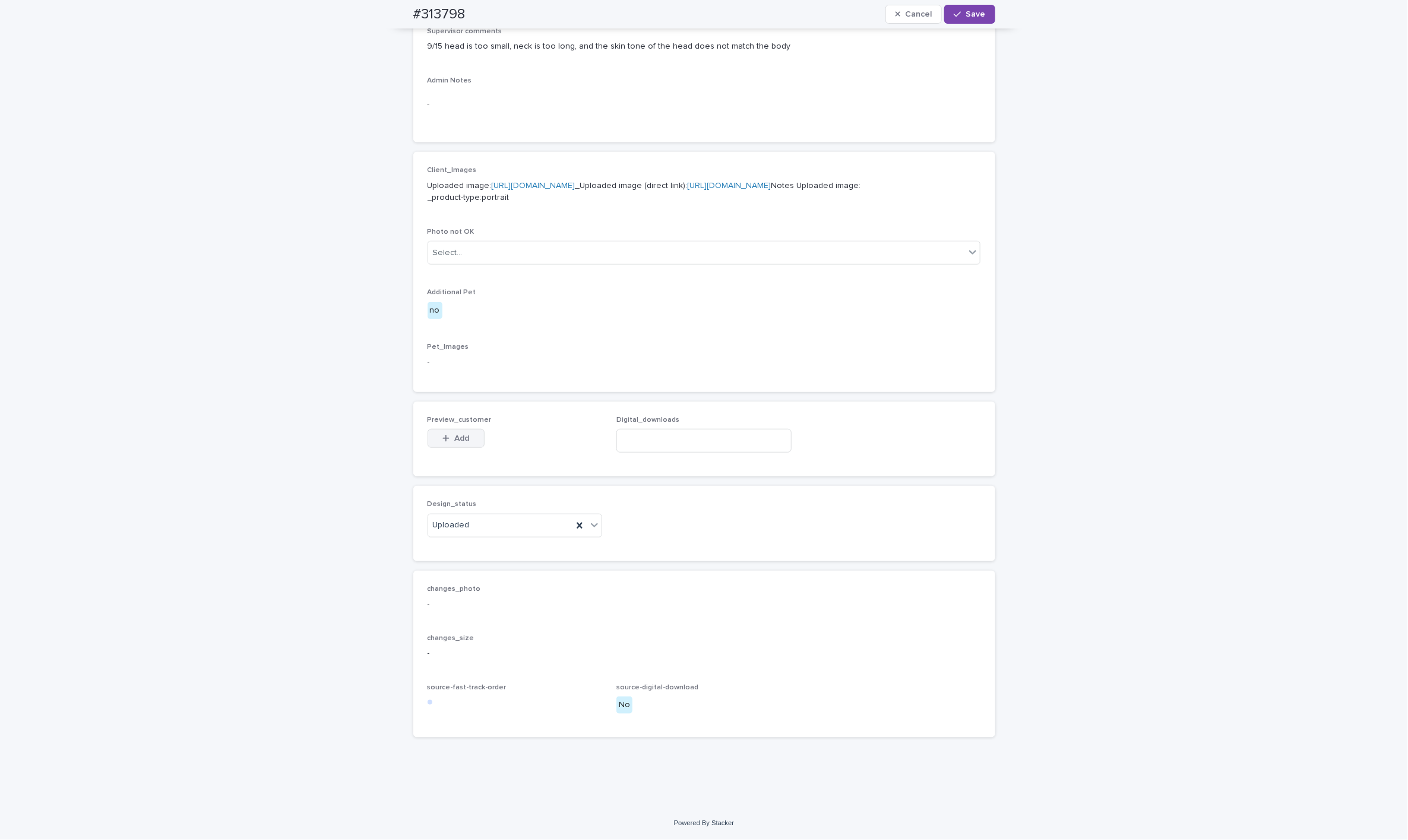
click at [462, 436] on button "Add" at bounding box center [455, 438] width 57 height 19
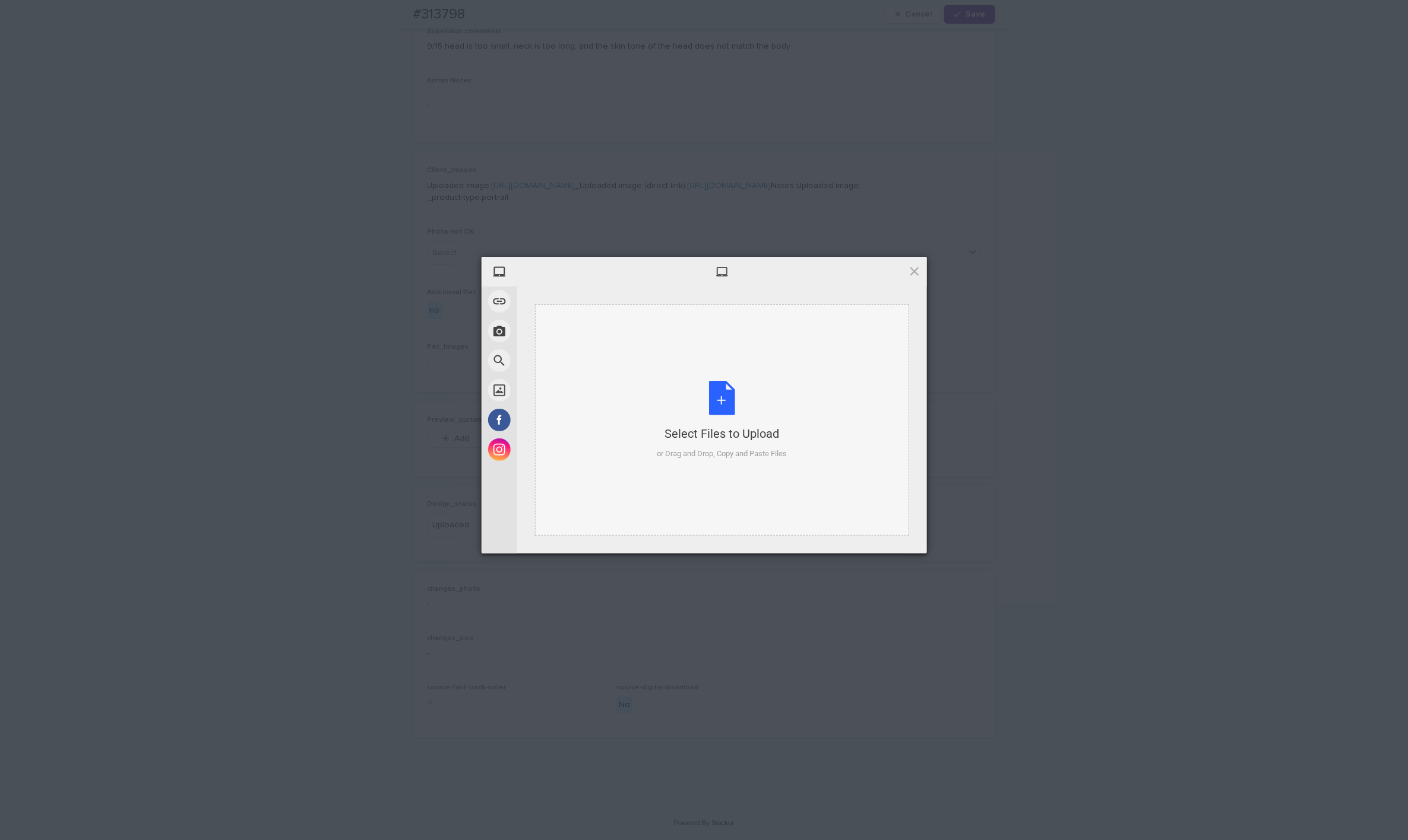
click at [749, 358] on div "Select Files to Upload or Drag and Drop, Copy and Paste Files" at bounding box center [722, 420] width 374 height 231
click at [824, 535] on span "Upload 1" at bounding box center [891, 538] width 60 height 22
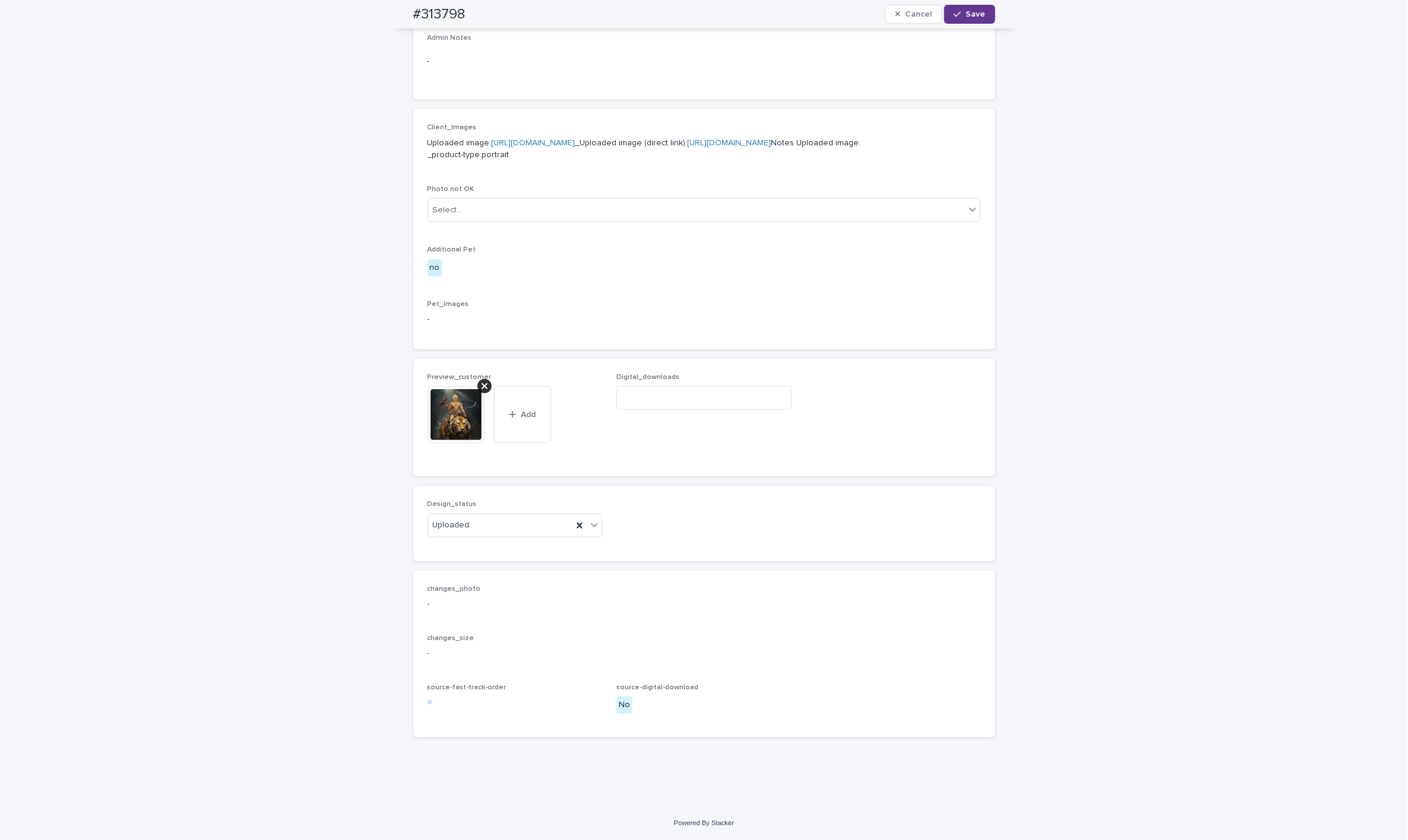
click at [824, 13] on icon "button" at bounding box center [957, 14] width 7 height 8
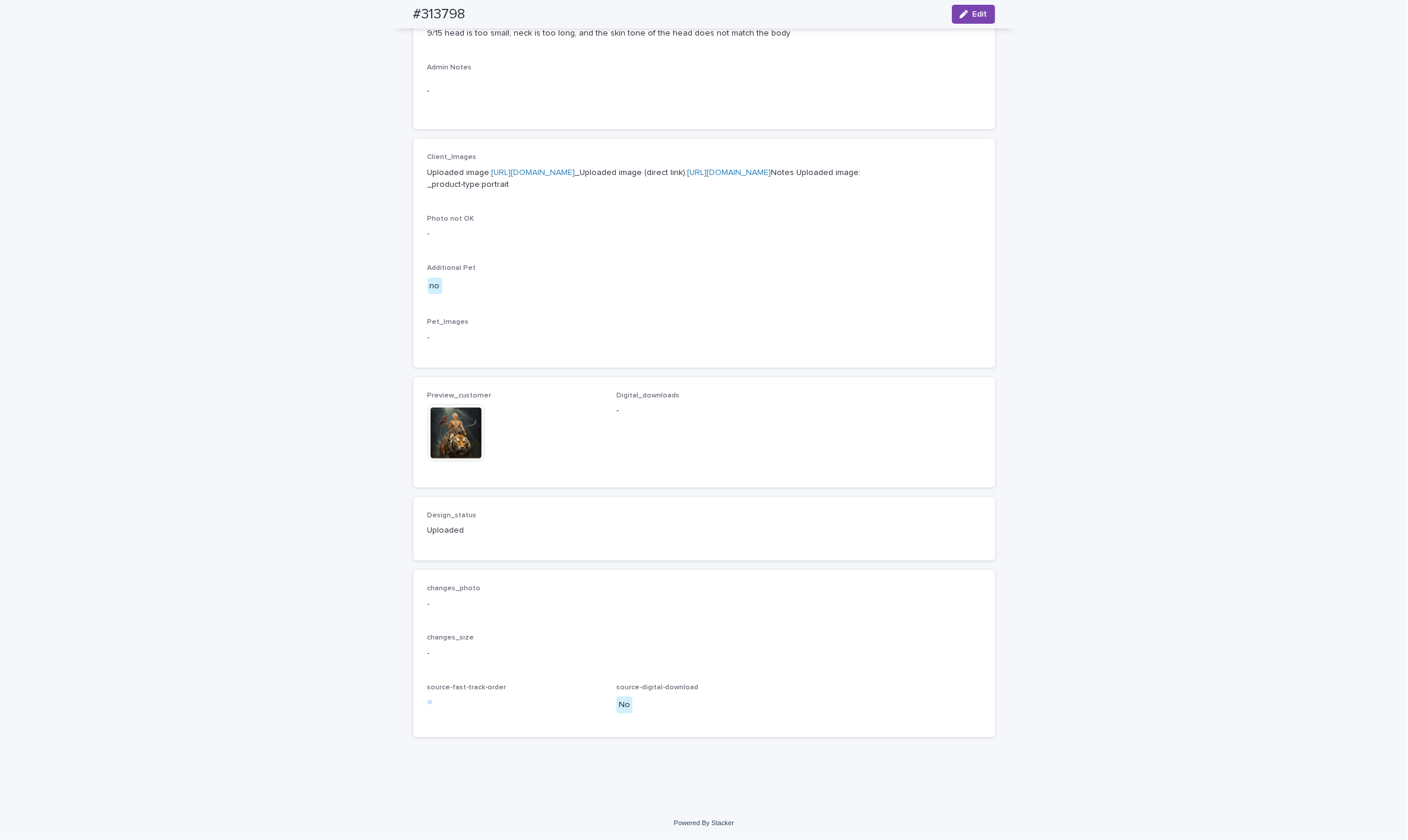
scroll to position [444, 0]
drag, startPoint x: 405, startPoint y: 15, endPoint x: 470, endPoint y: 17, distance: 65.0
click at [470, 17] on div "#313798 Edit" at bounding box center [704, 14] width 639 height 29
copy h2 "#313798"
click at [453, 431] on img at bounding box center [455, 433] width 57 height 57
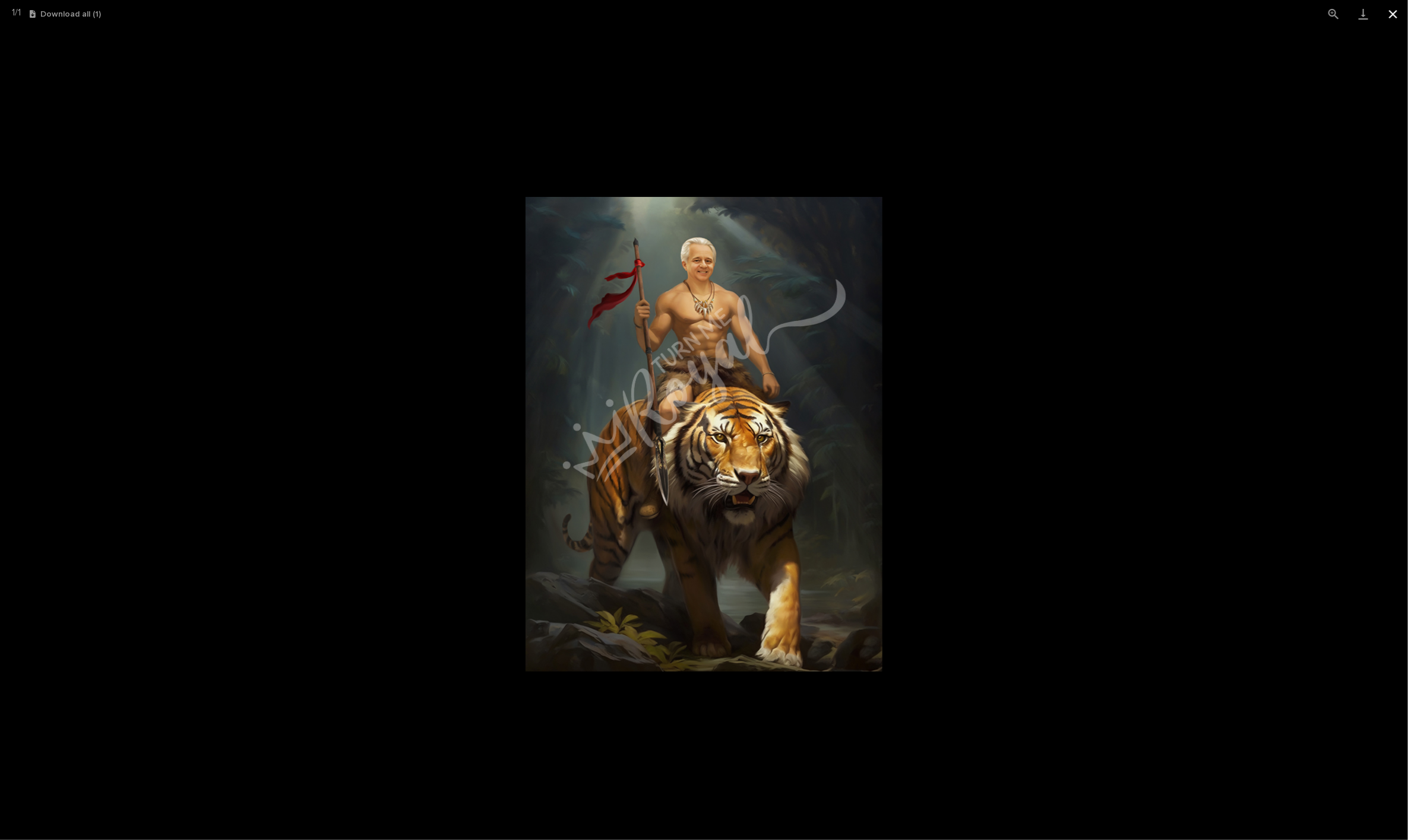
click at [824, 18] on button "Close gallery" at bounding box center [1392, 14] width 29 height 28
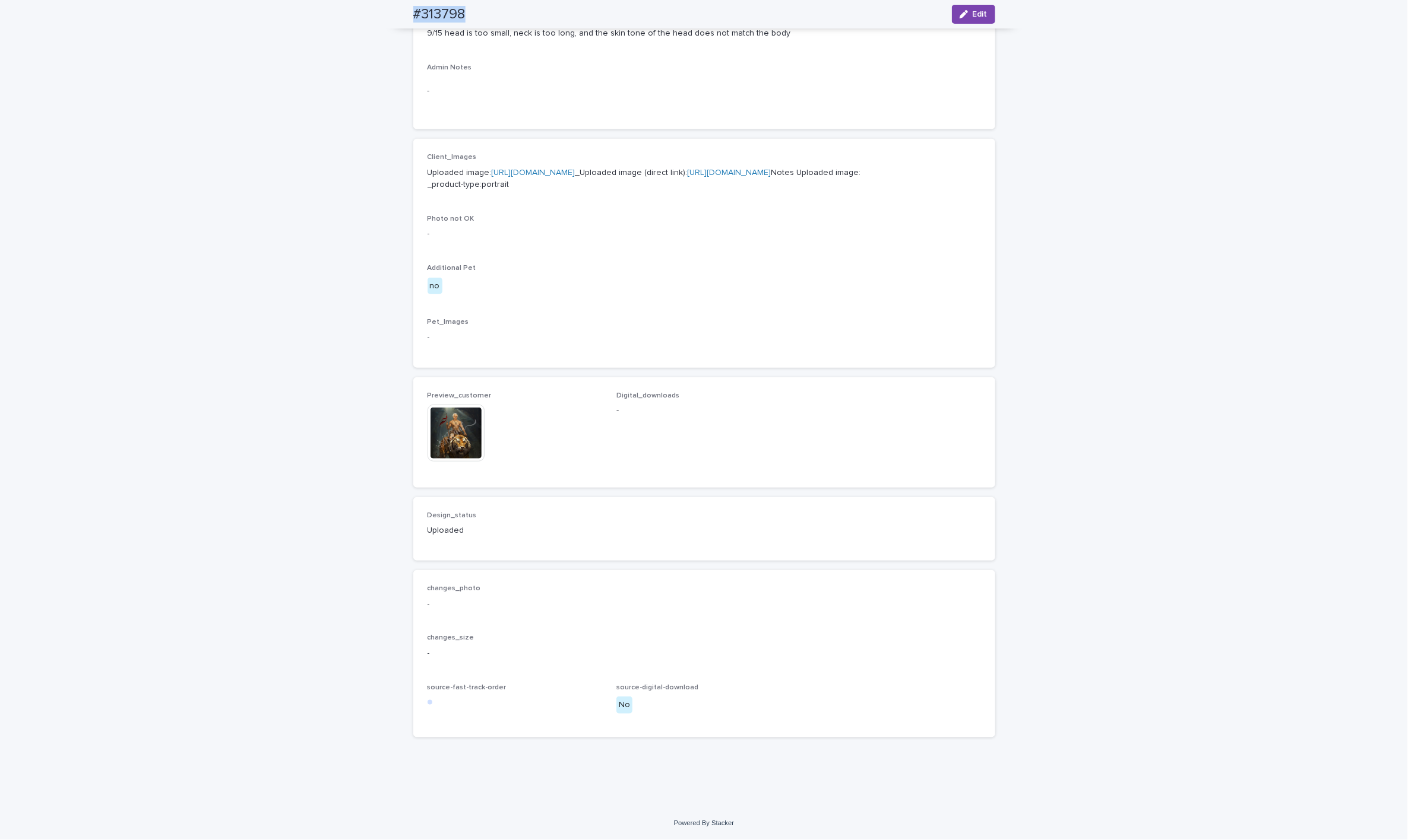
click at [442, 447] on img at bounding box center [455, 433] width 57 height 57
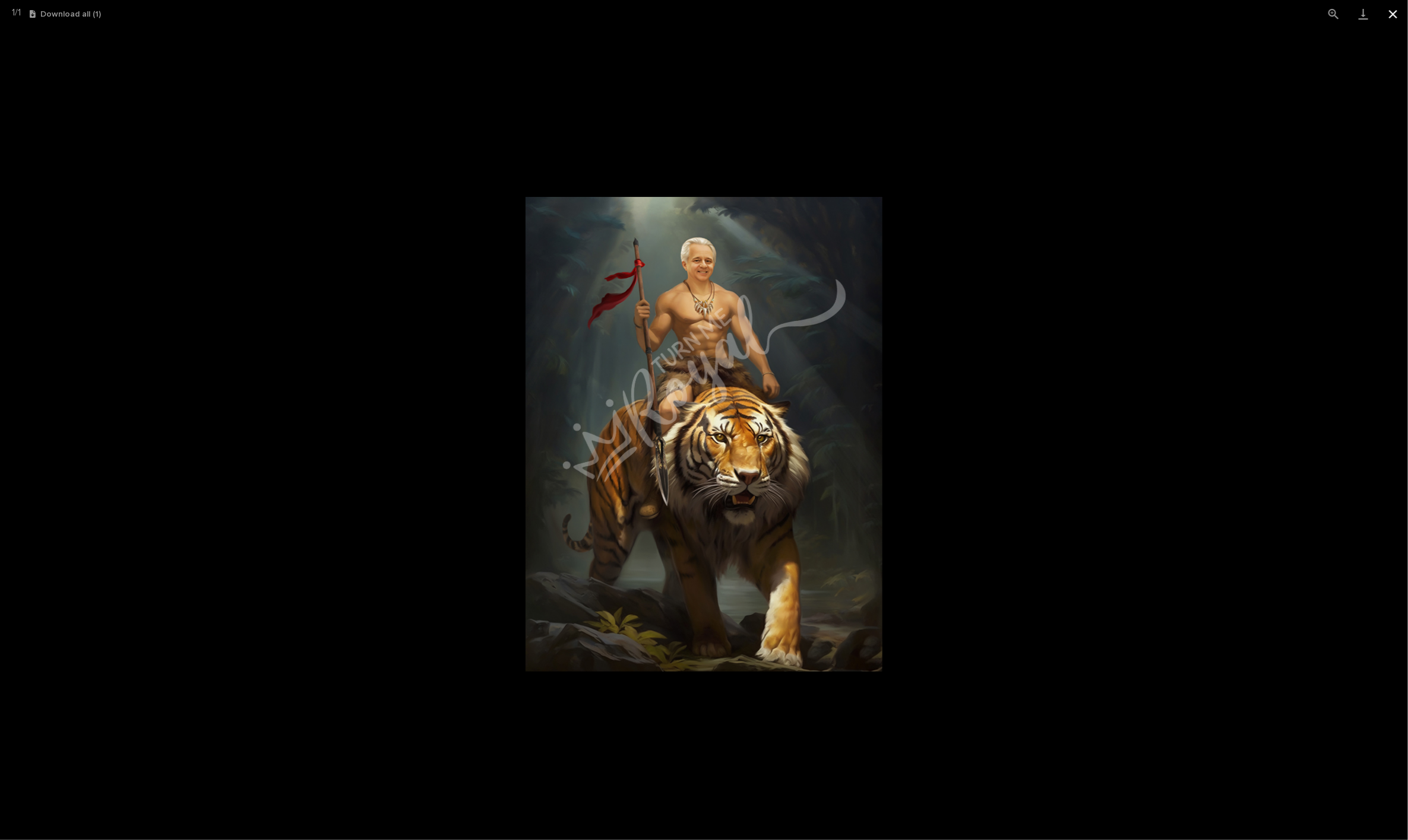
click at [824, 13] on button "Close gallery" at bounding box center [1392, 14] width 29 height 28
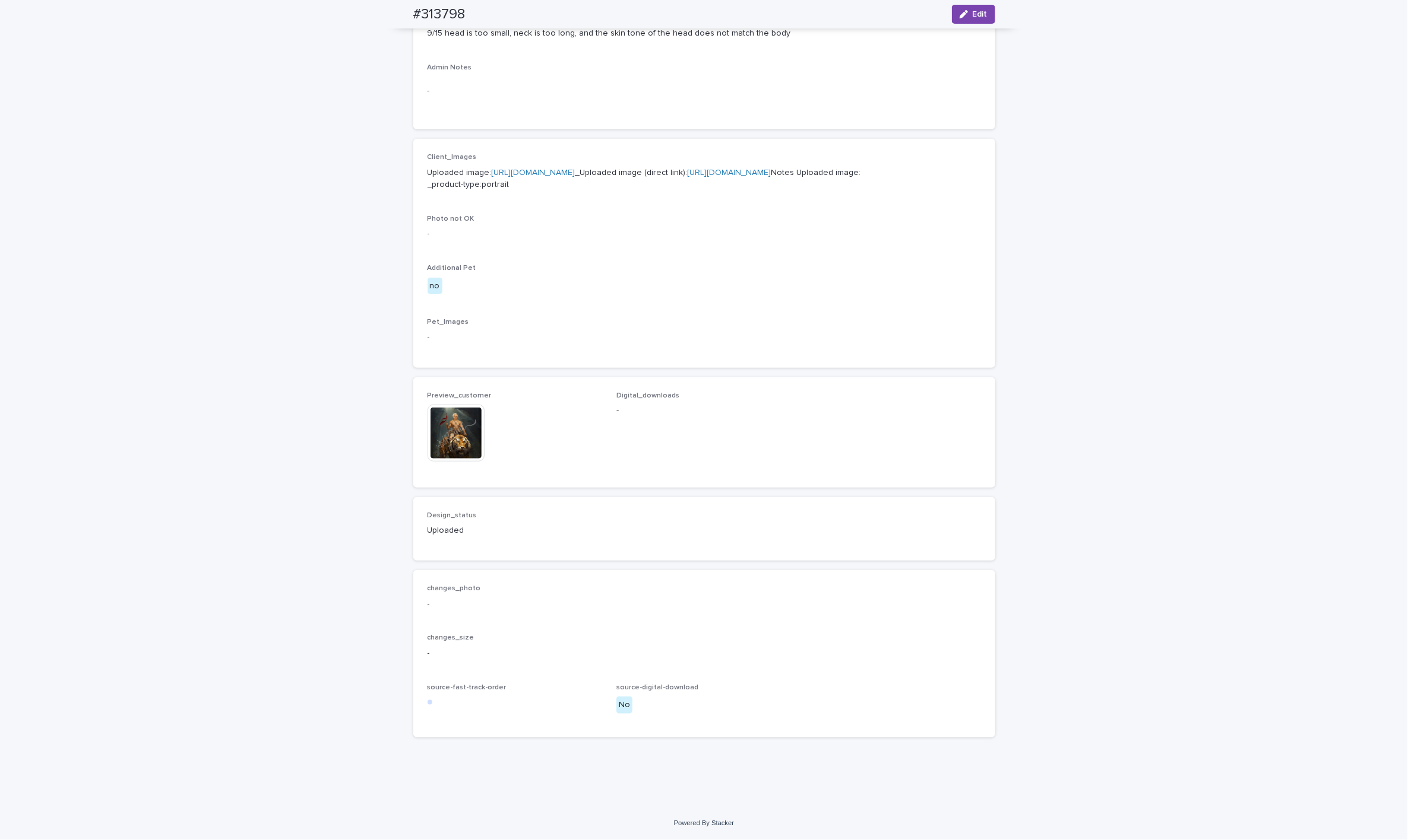
click at [442, 464] on div at bounding box center [457, 434] width 59 height 59
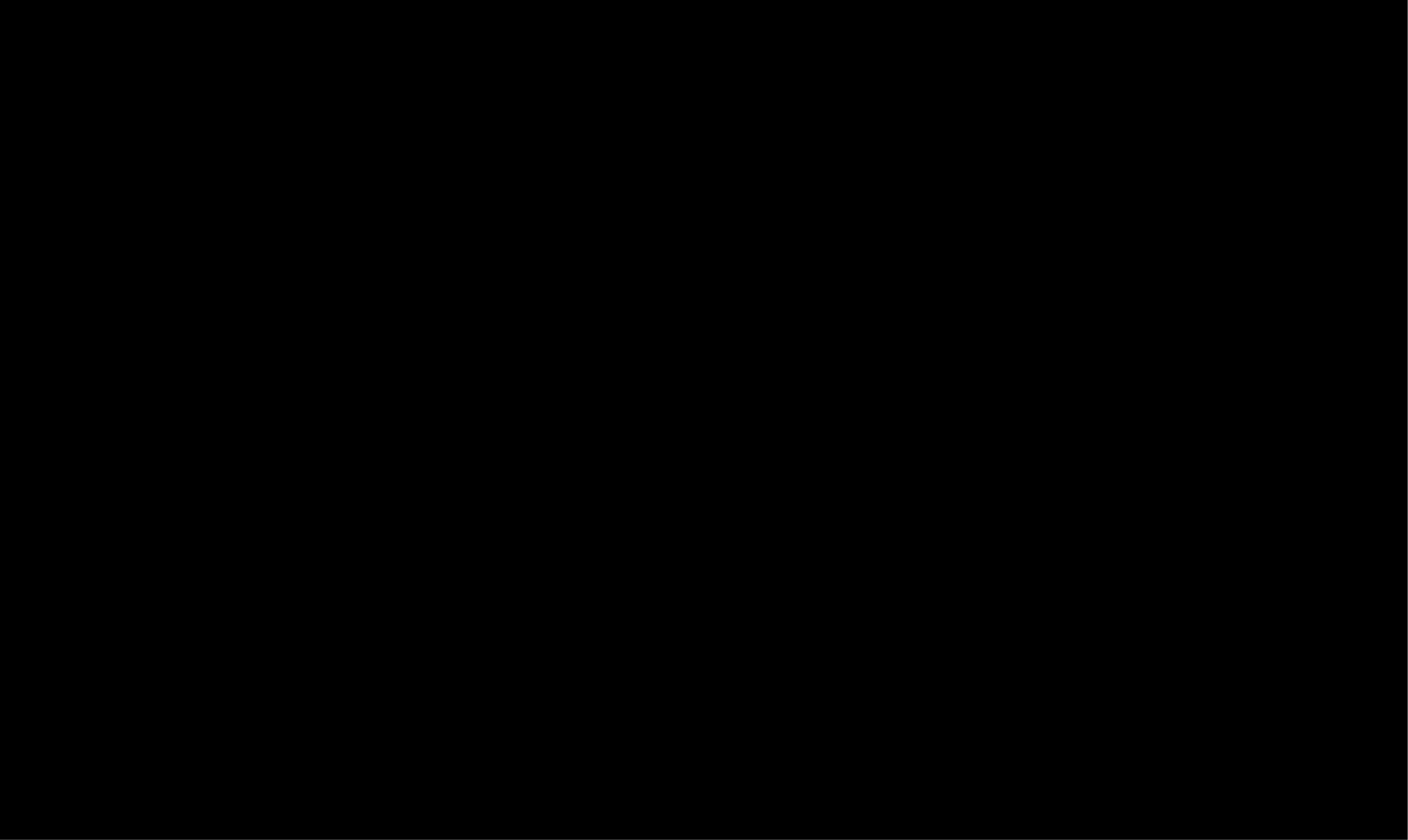
click at [442, 457] on picture at bounding box center [704, 434] width 1408 height 812
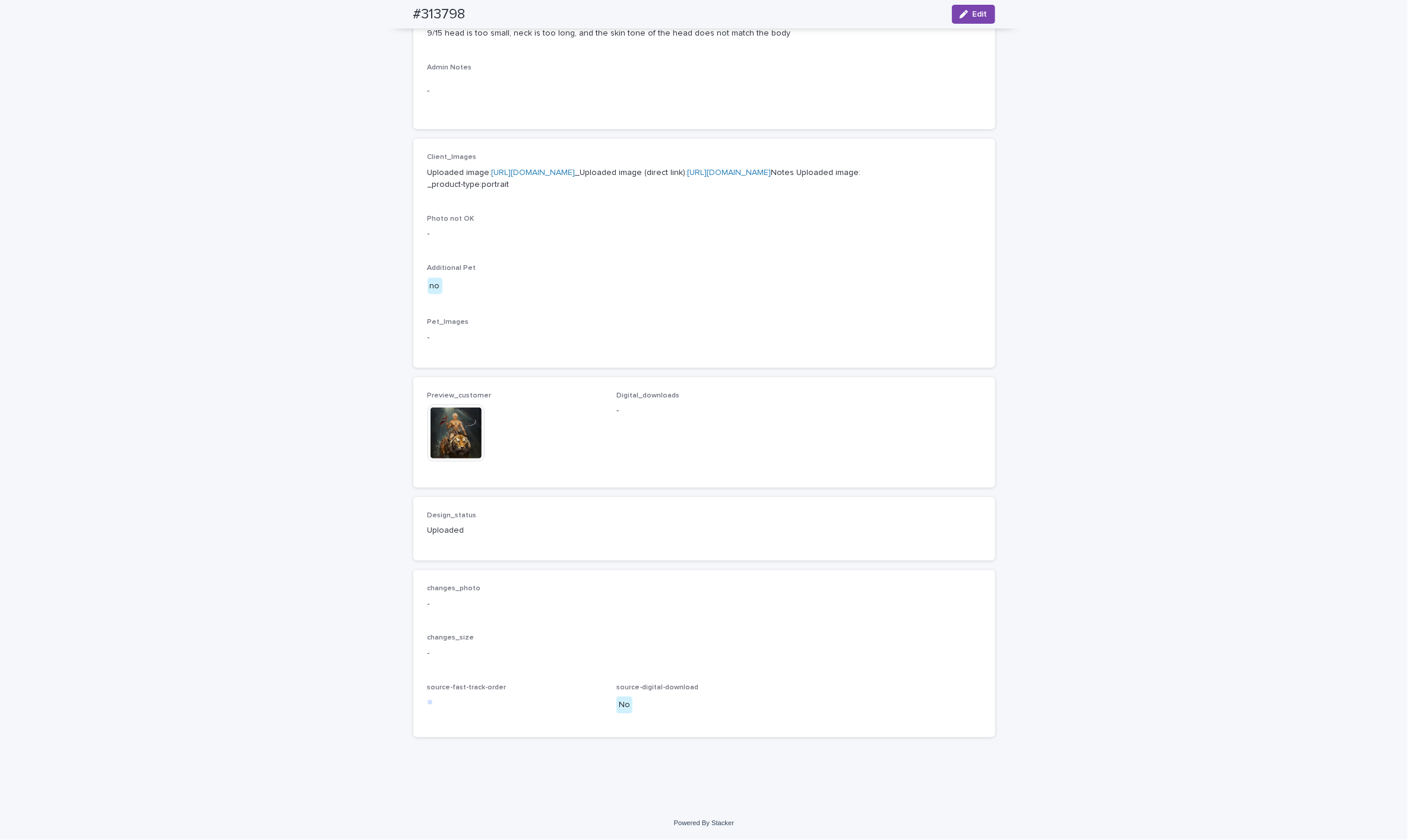
click at [447, 440] on img at bounding box center [455, 433] width 57 height 57
click at [443, 430] on img at bounding box center [455, 433] width 57 height 57
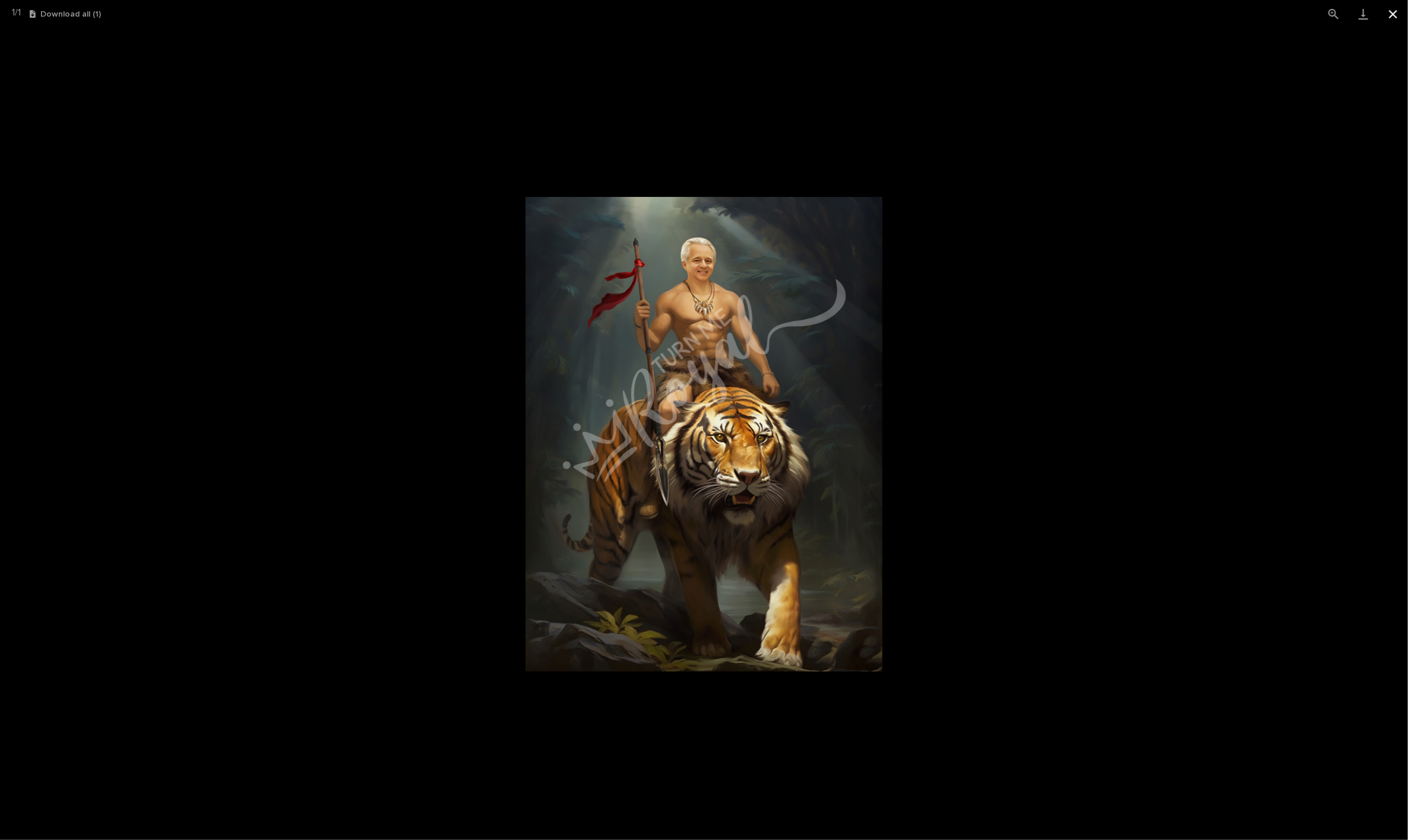
click at [824, 10] on button "Close gallery" at bounding box center [1392, 14] width 29 height 28
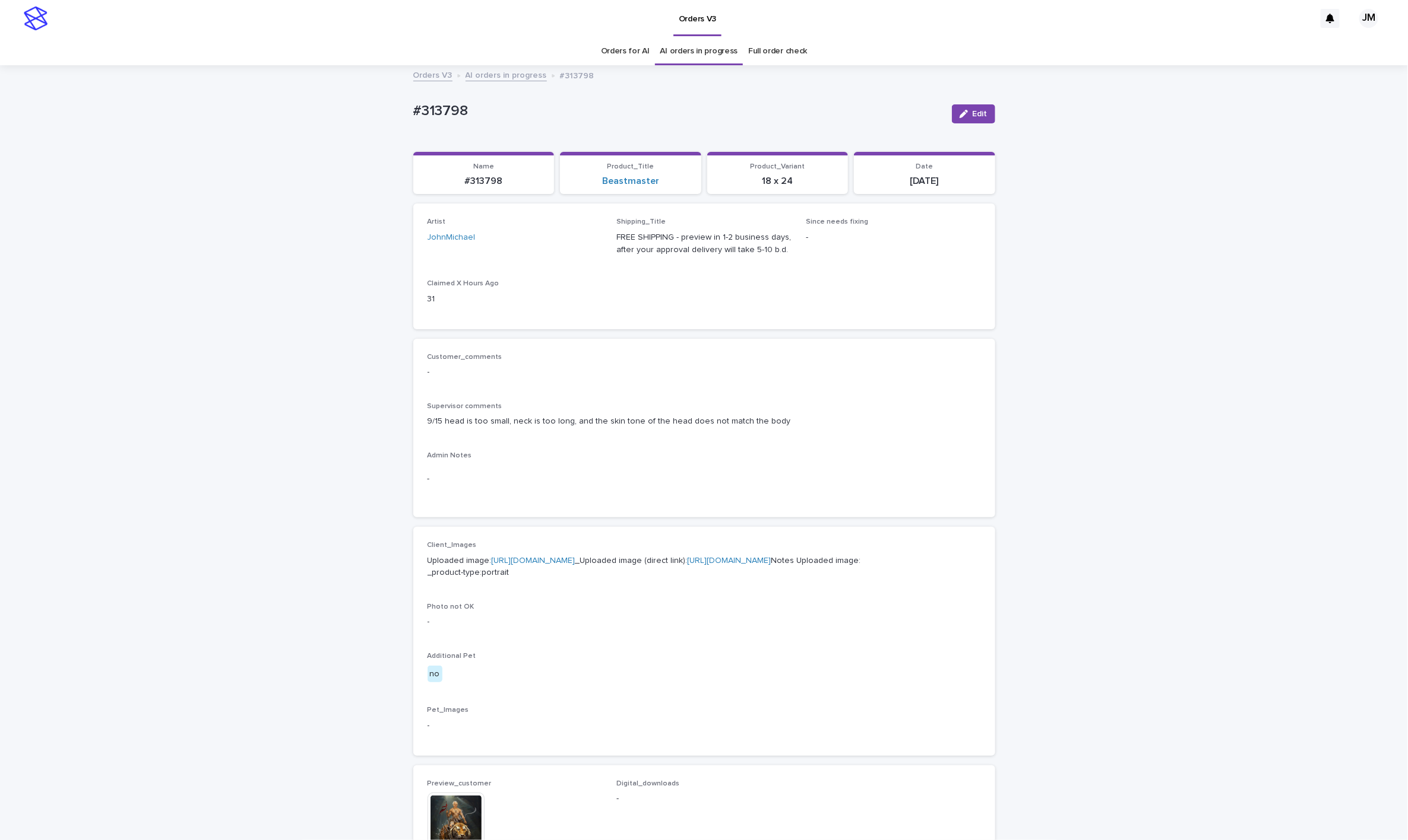
scroll to position [0, 0]
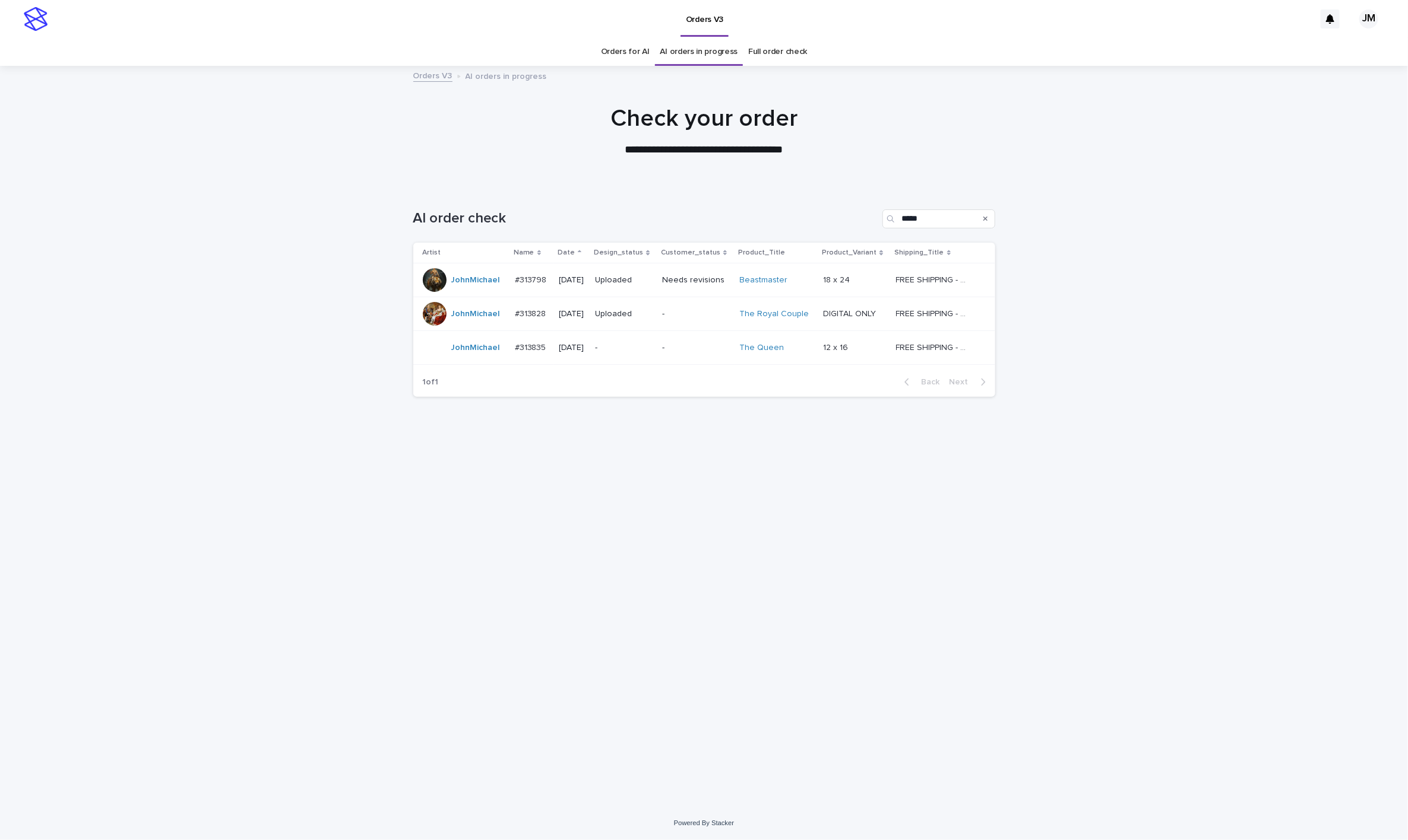
click at [645, 59] on link "Orders for AI" at bounding box center [625, 52] width 49 height 28
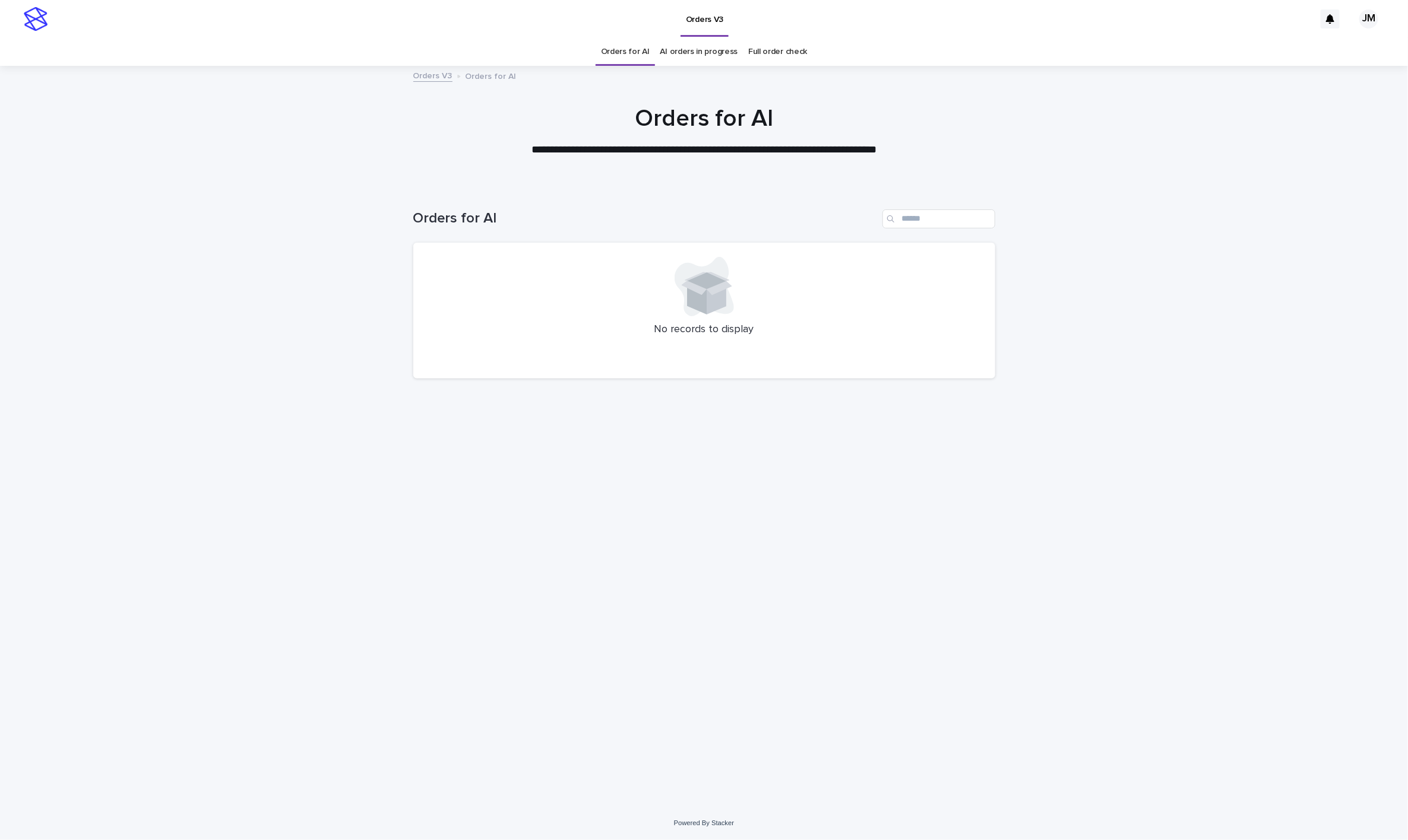
click at [700, 56] on link "AI orders in progress" at bounding box center [699, 52] width 78 height 28
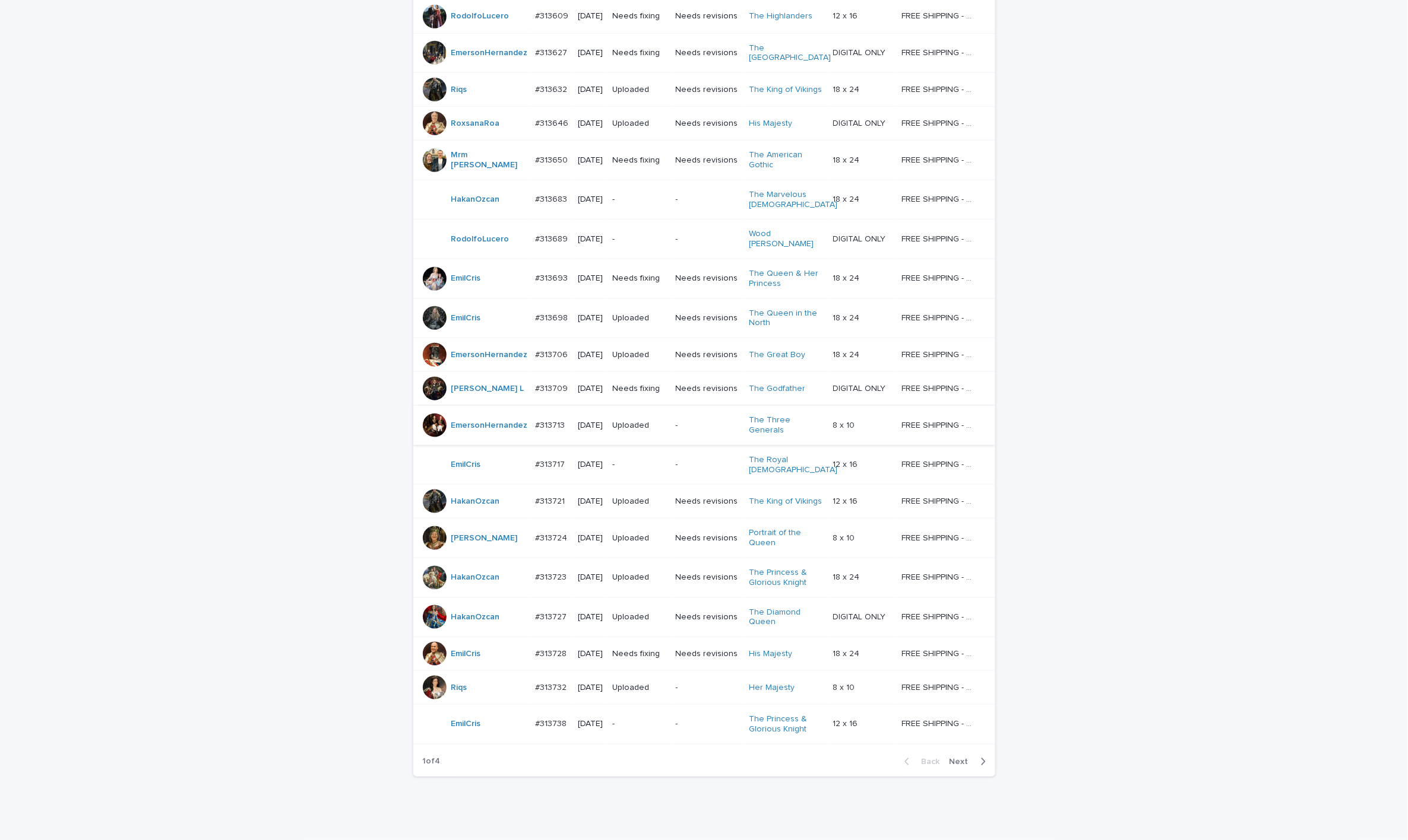
scroll to position [701, 0]
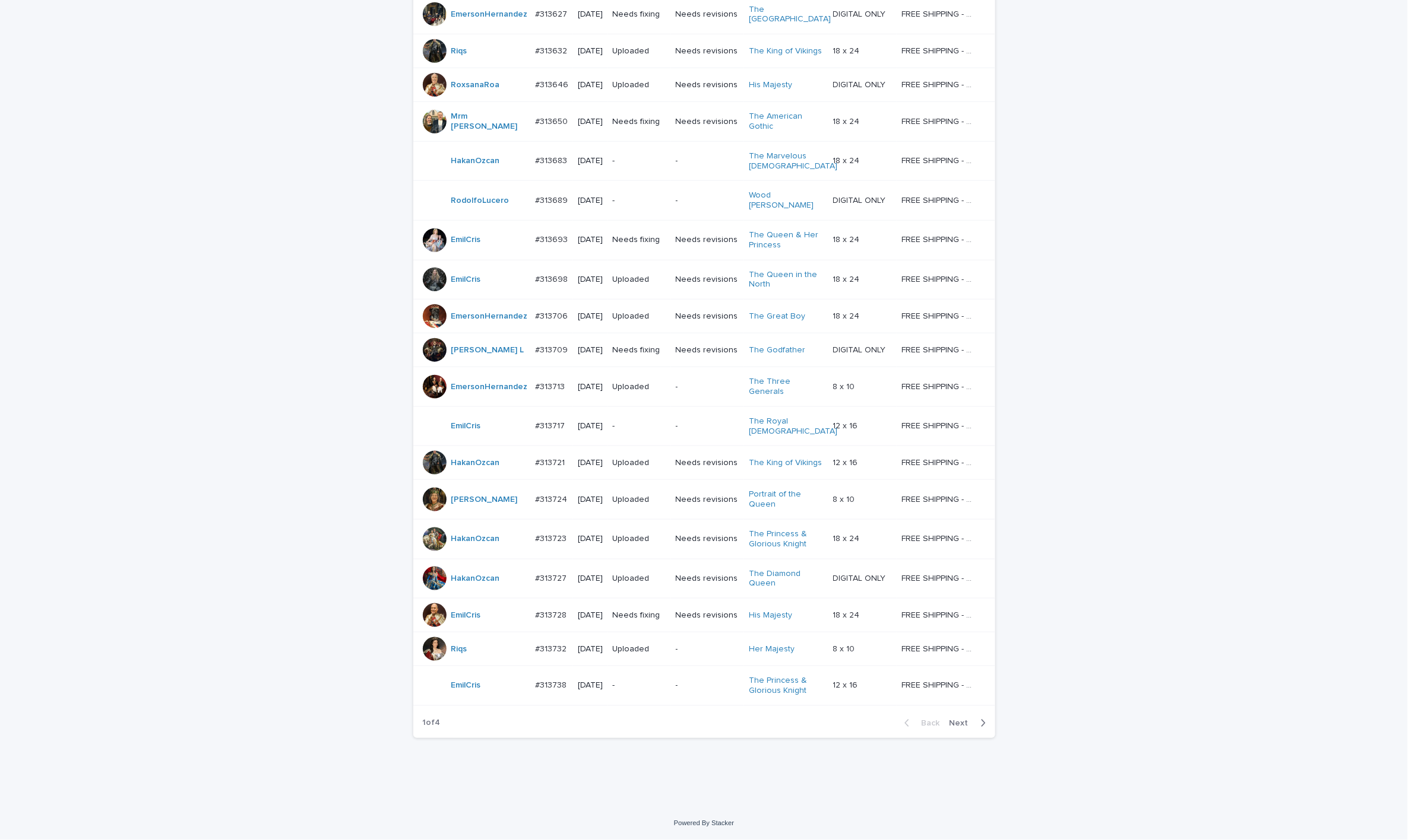
click at [824, 723] on icon "button" at bounding box center [982, 723] width 6 height 10
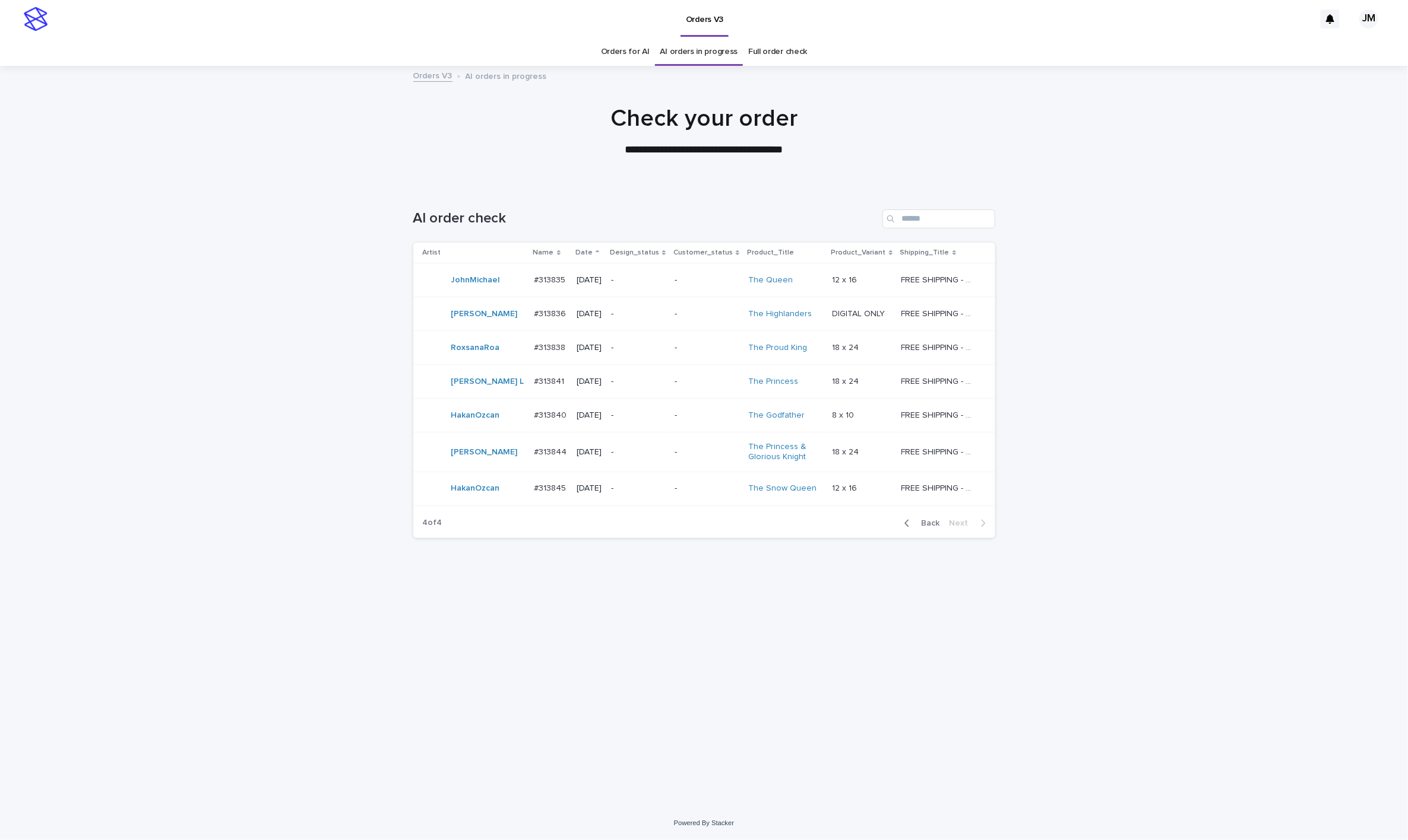
click at [824, 526] on span "Back" at bounding box center [927, 524] width 26 height 8
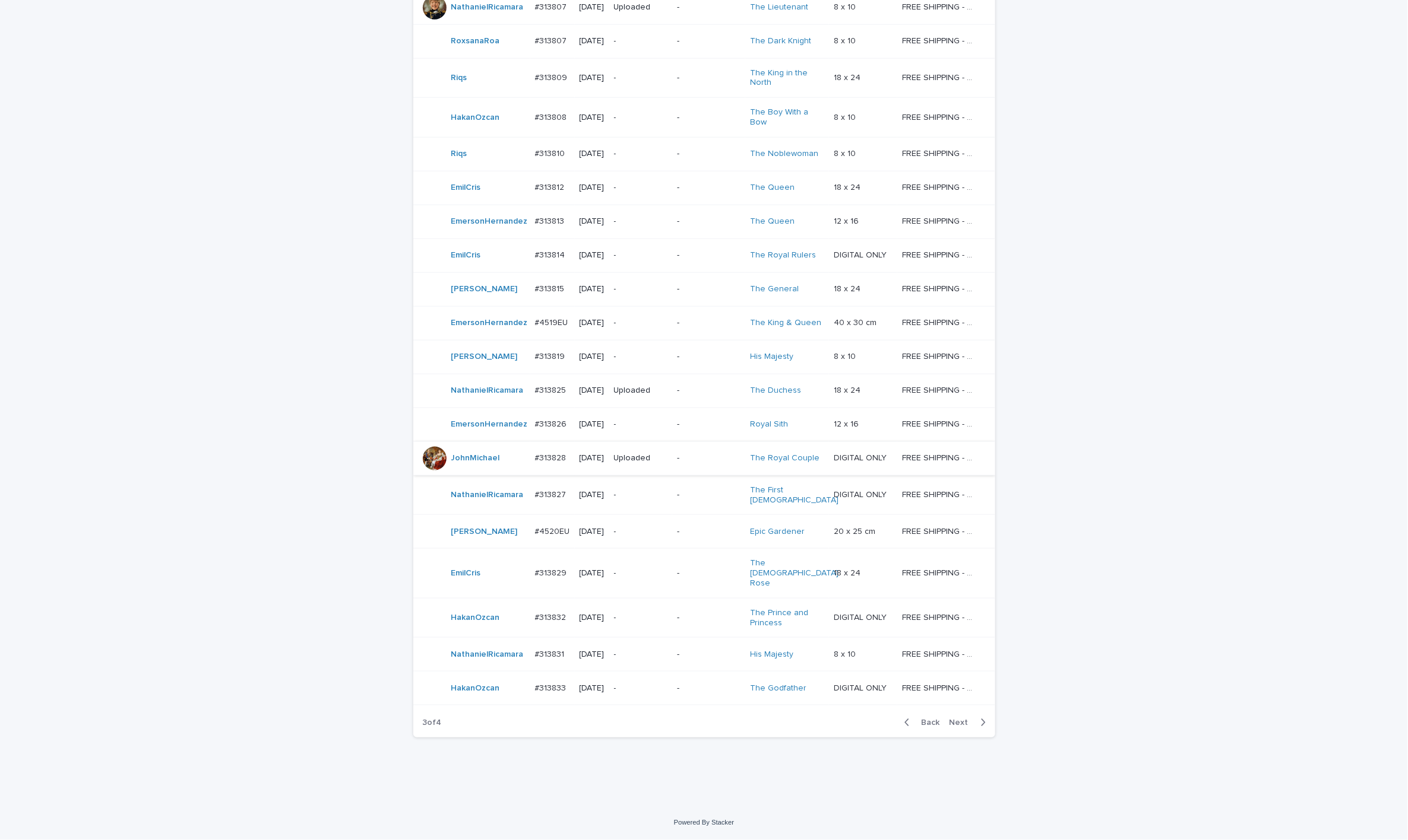
scroll to position [752, 0]
click at [702, 386] on p "-" at bounding box center [709, 391] width 64 height 10
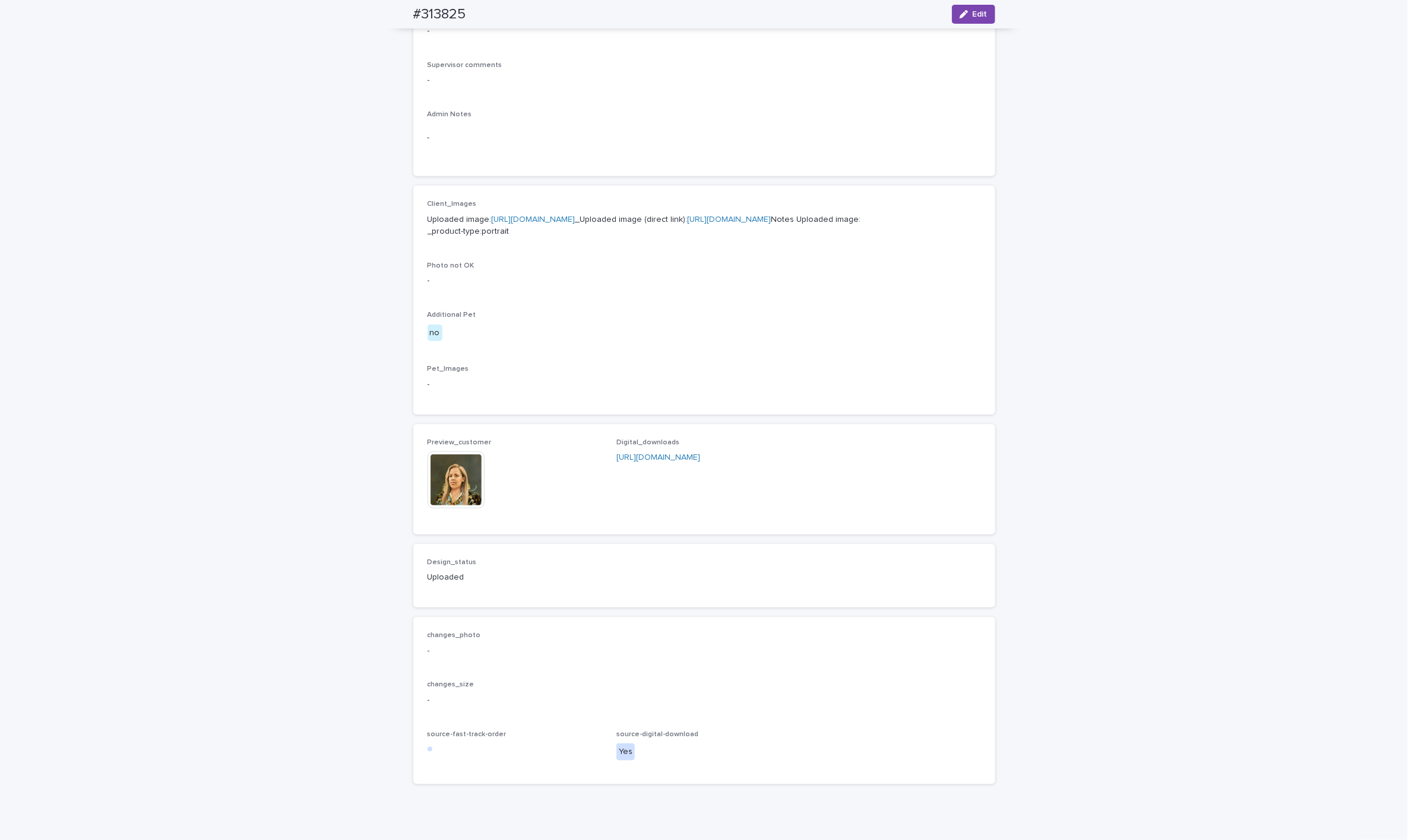
scroll to position [446, 0]
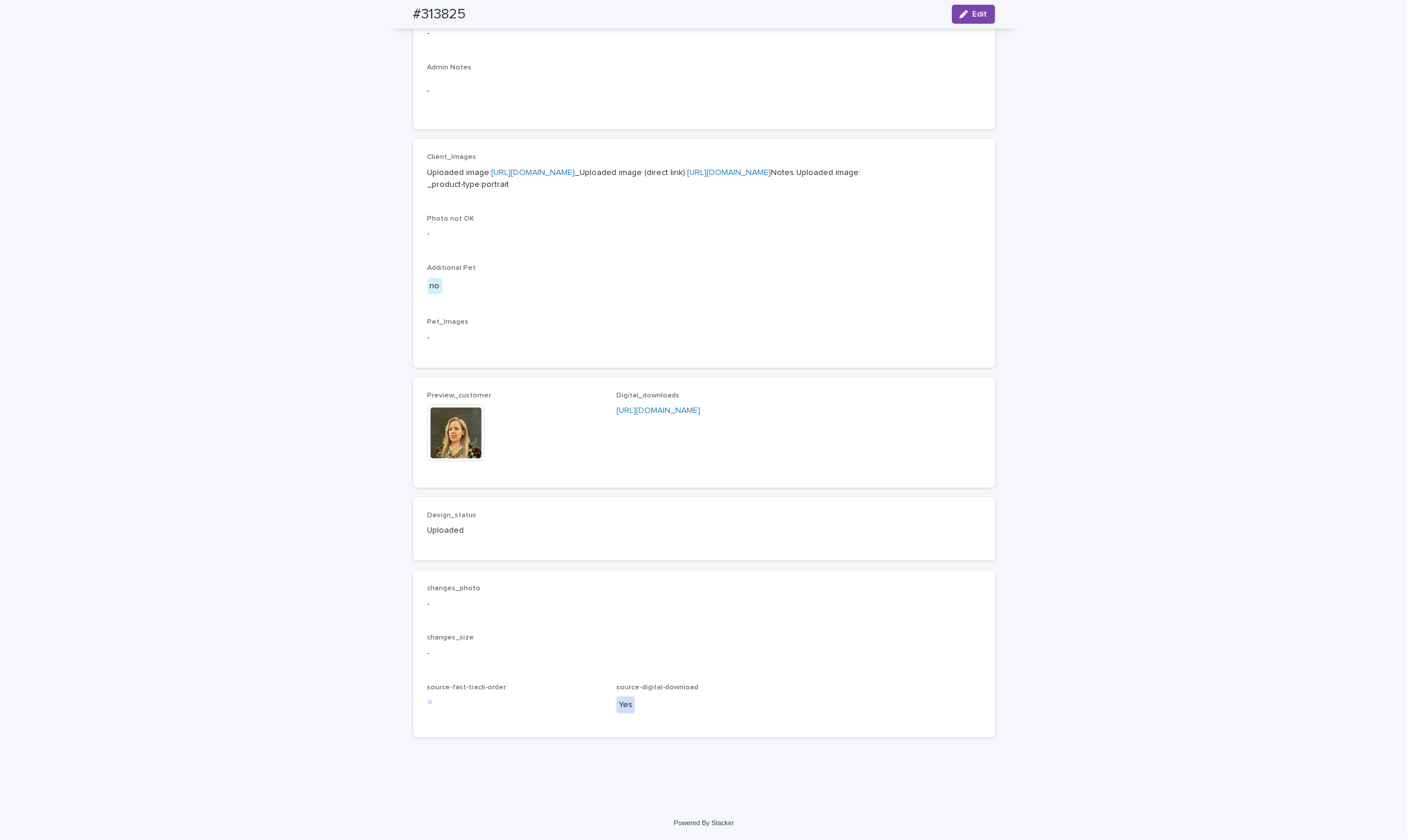
click at [457, 438] on img at bounding box center [455, 433] width 57 height 57
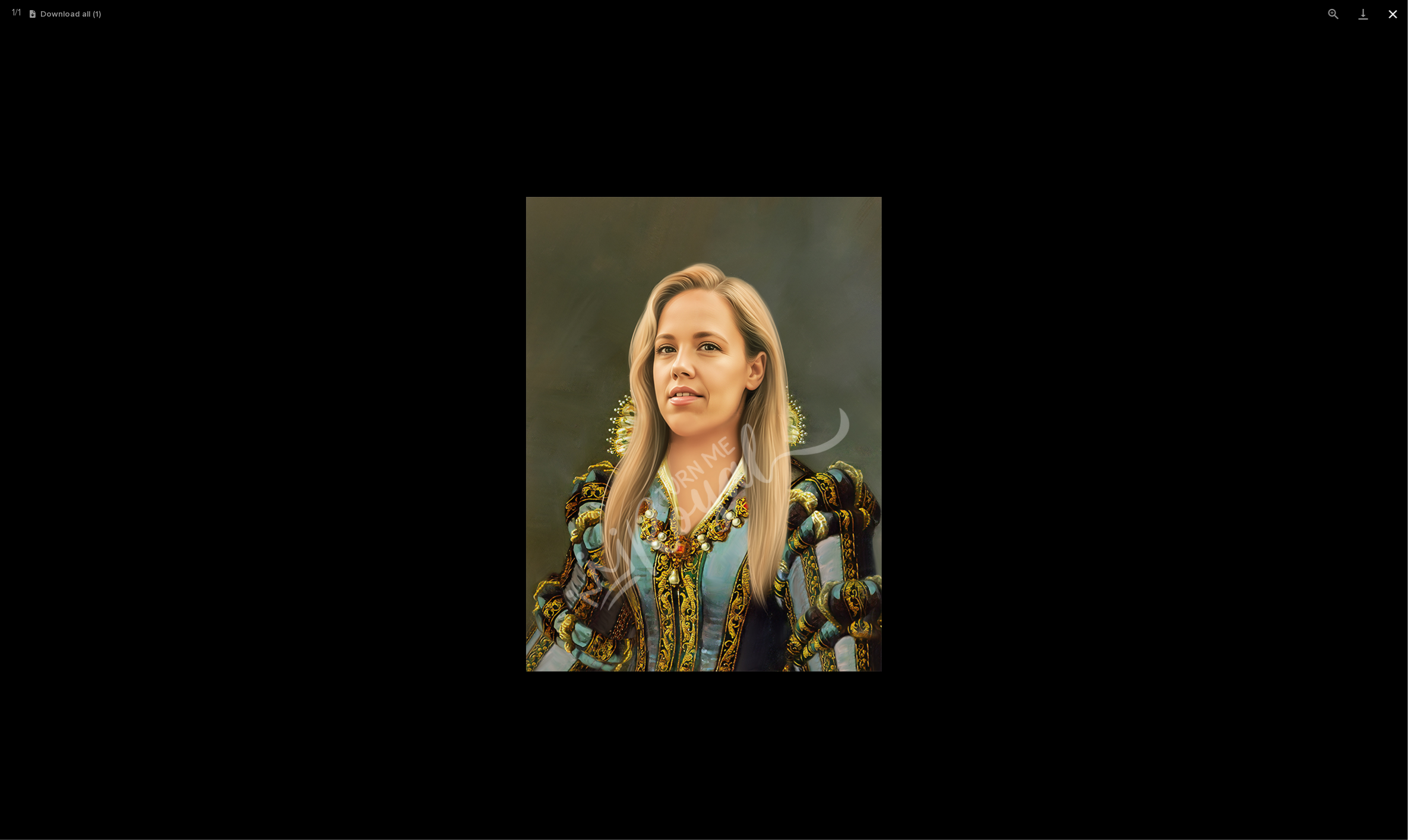
click at [824, 27] on button "Close gallery" at bounding box center [1392, 14] width 29 height 28
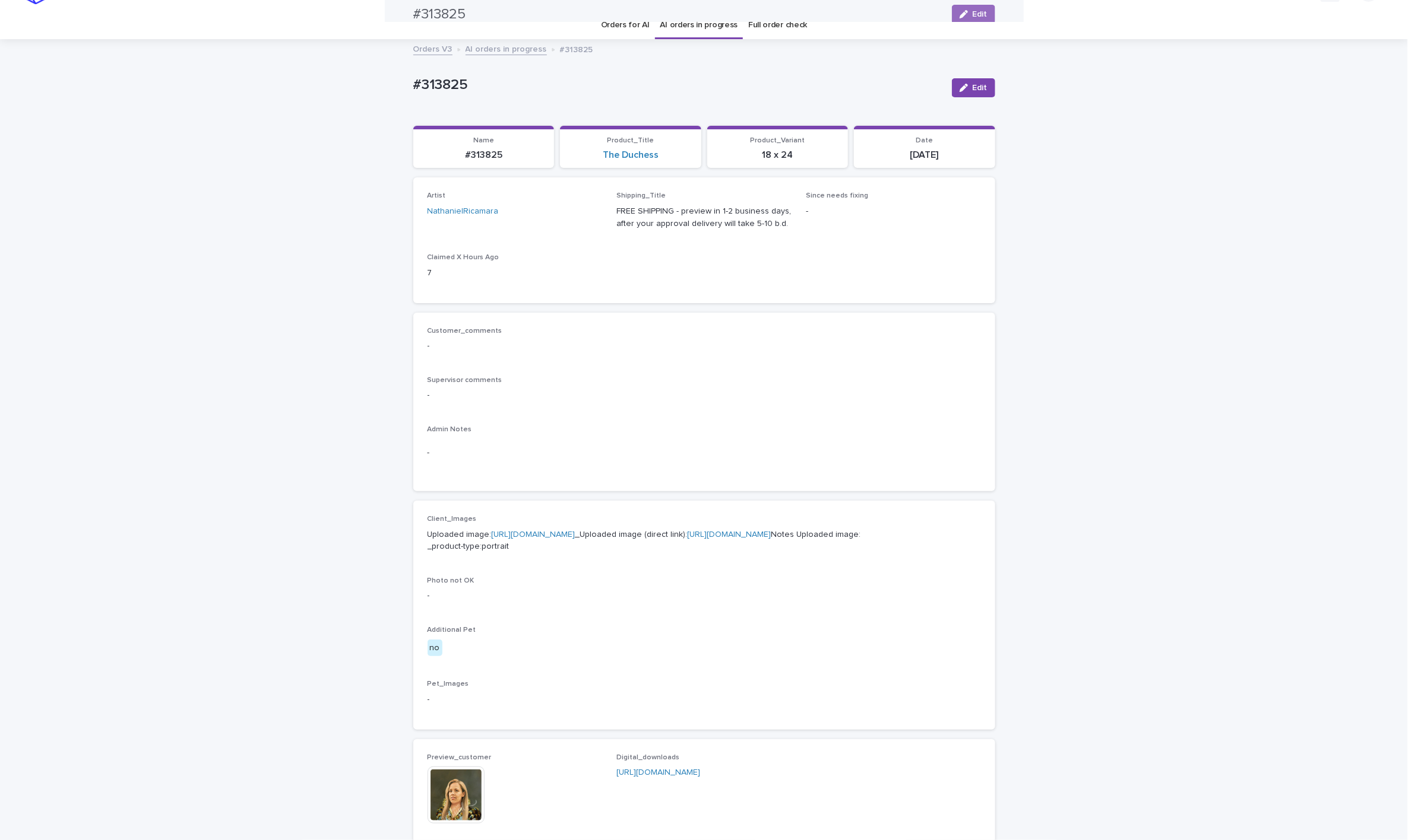
scroll to position [0, 0]
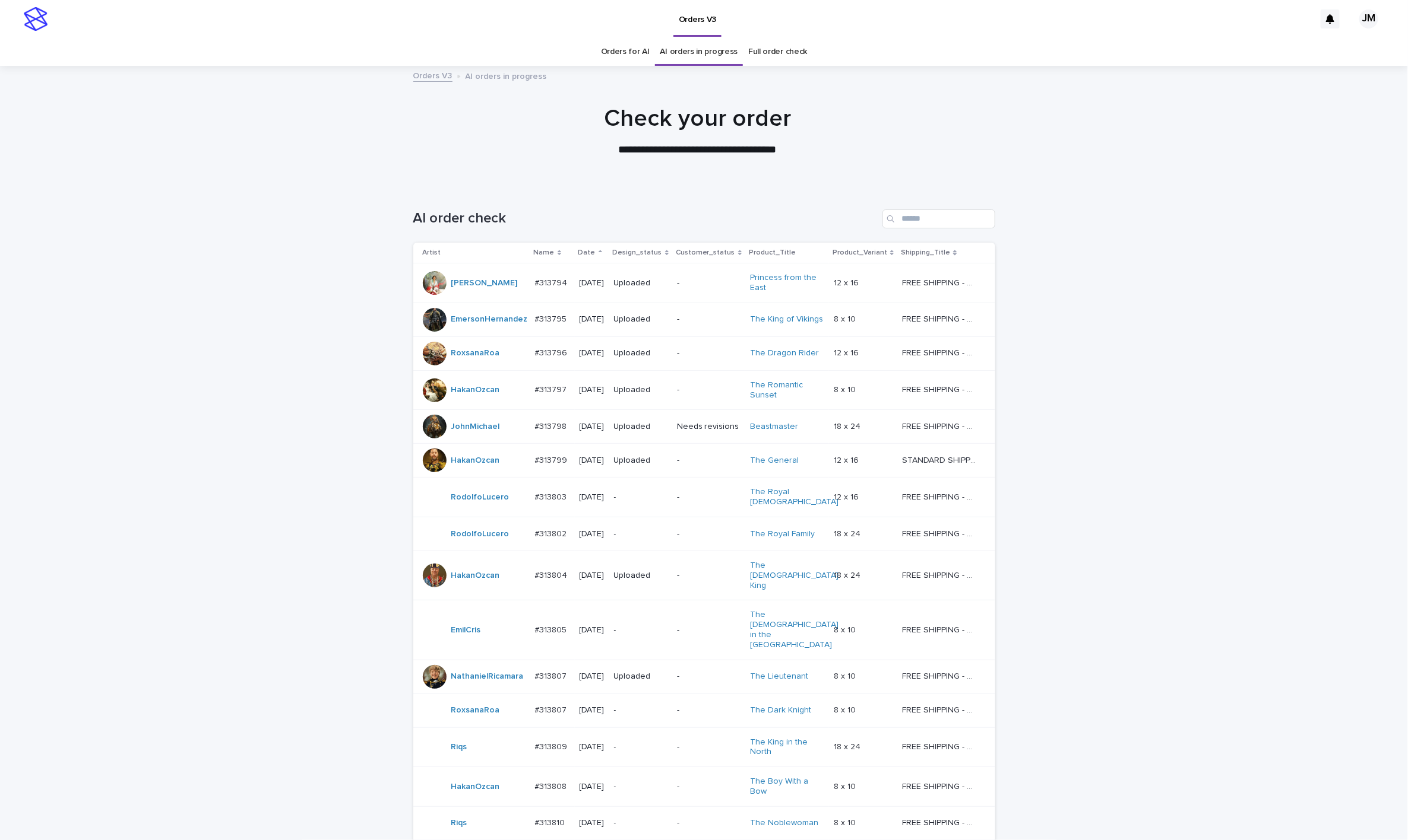
click at [329, 134] on div "**********" at bounding box center [697, 131] width 1394 height 53
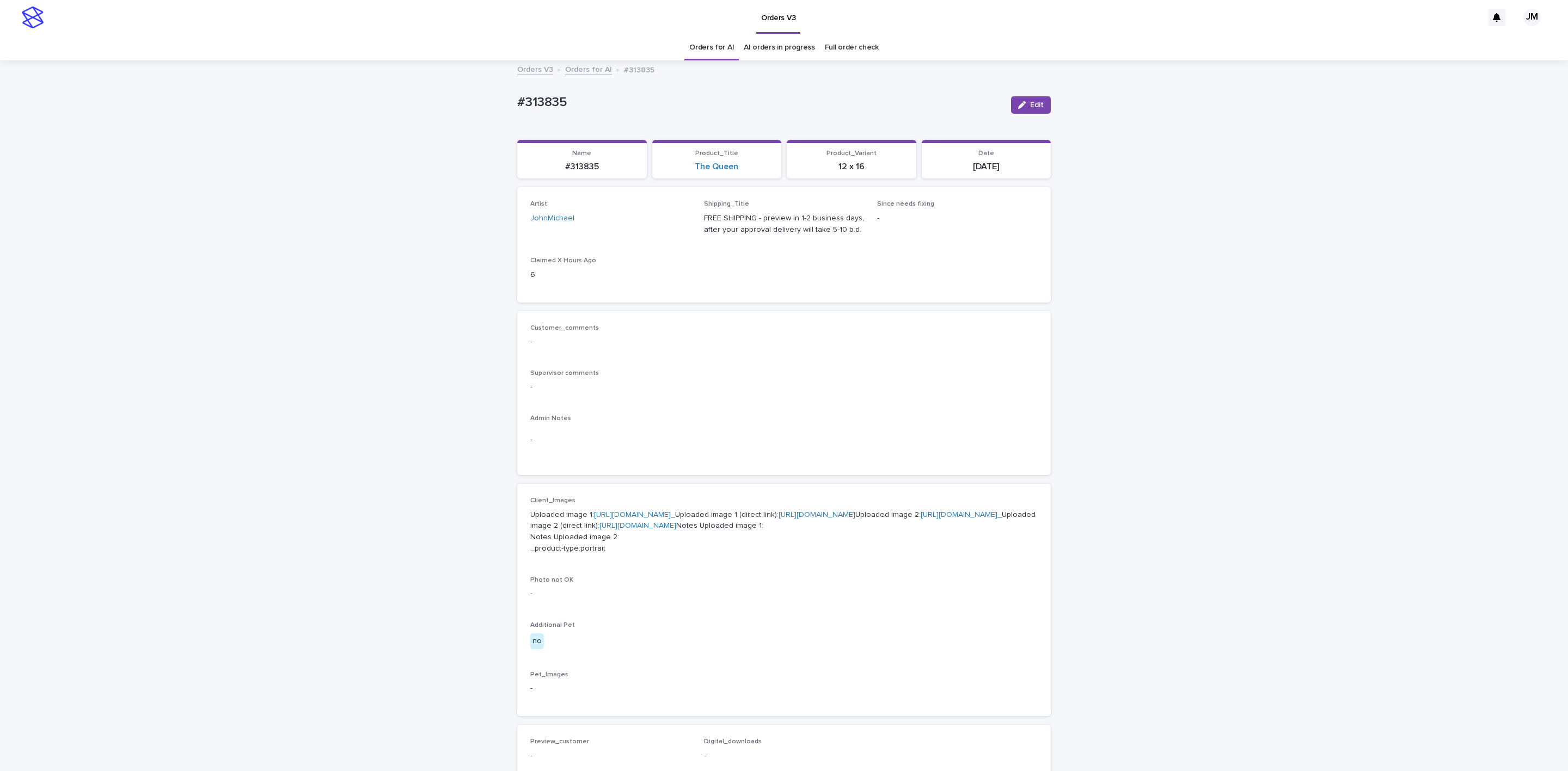
click at [444, 242] on div "Loading... Saving… Loading... Saving… #313835 Edit #313835 Edit Sorry, there wa…" at bounding box center [784, 568] width 1568 height 1014
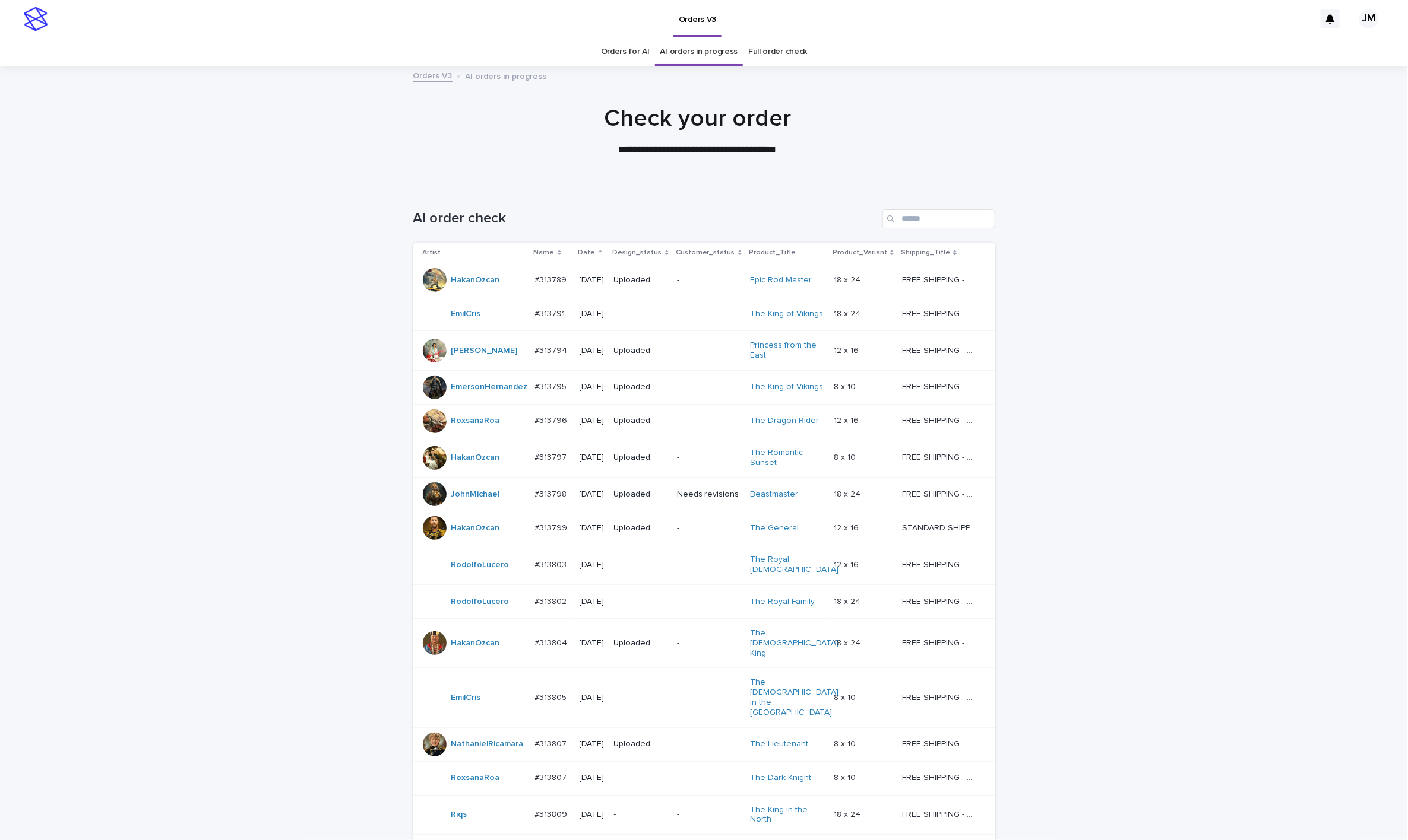
click at [290, 258] on div "Loading... Saving… Loading... Saving… AI order check Artist Name Date Design_st…" at bounding box center [704, 831] width 1408 height 1291
